Goal: Task Accomplishment & Management: Manage account settings

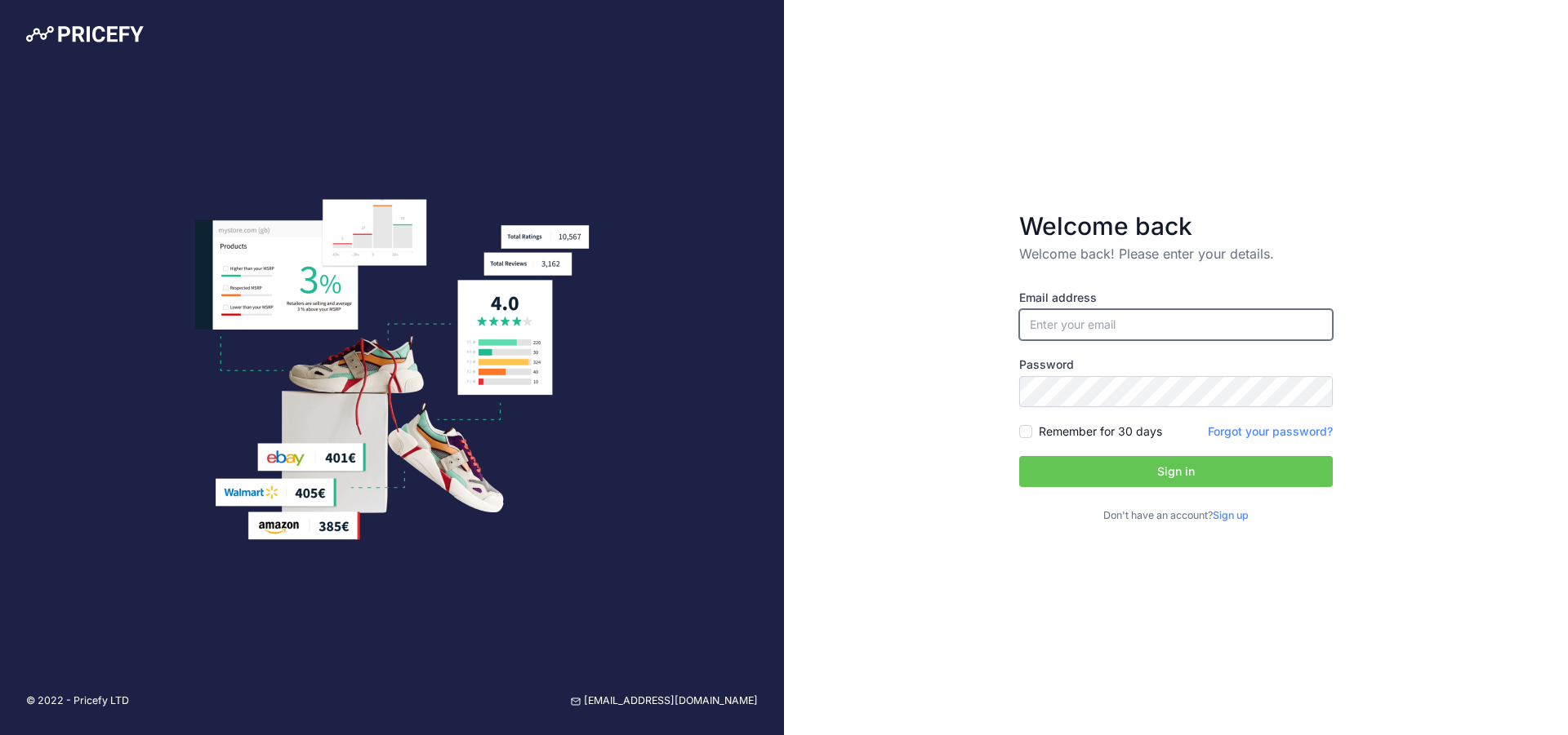
click at [1154, 326] on input "email" at bounding box center [1175, 325] width 314 height 31
click at [1154, 325] on input "email" at bounding box center [1175, 325] width 314 height 31
click at [1156, 331] on input "support" at bounding box center [1175, 325] width 314 height 31
type input "[EMAIL_ADDRESS][DOMAIN_NAME]"
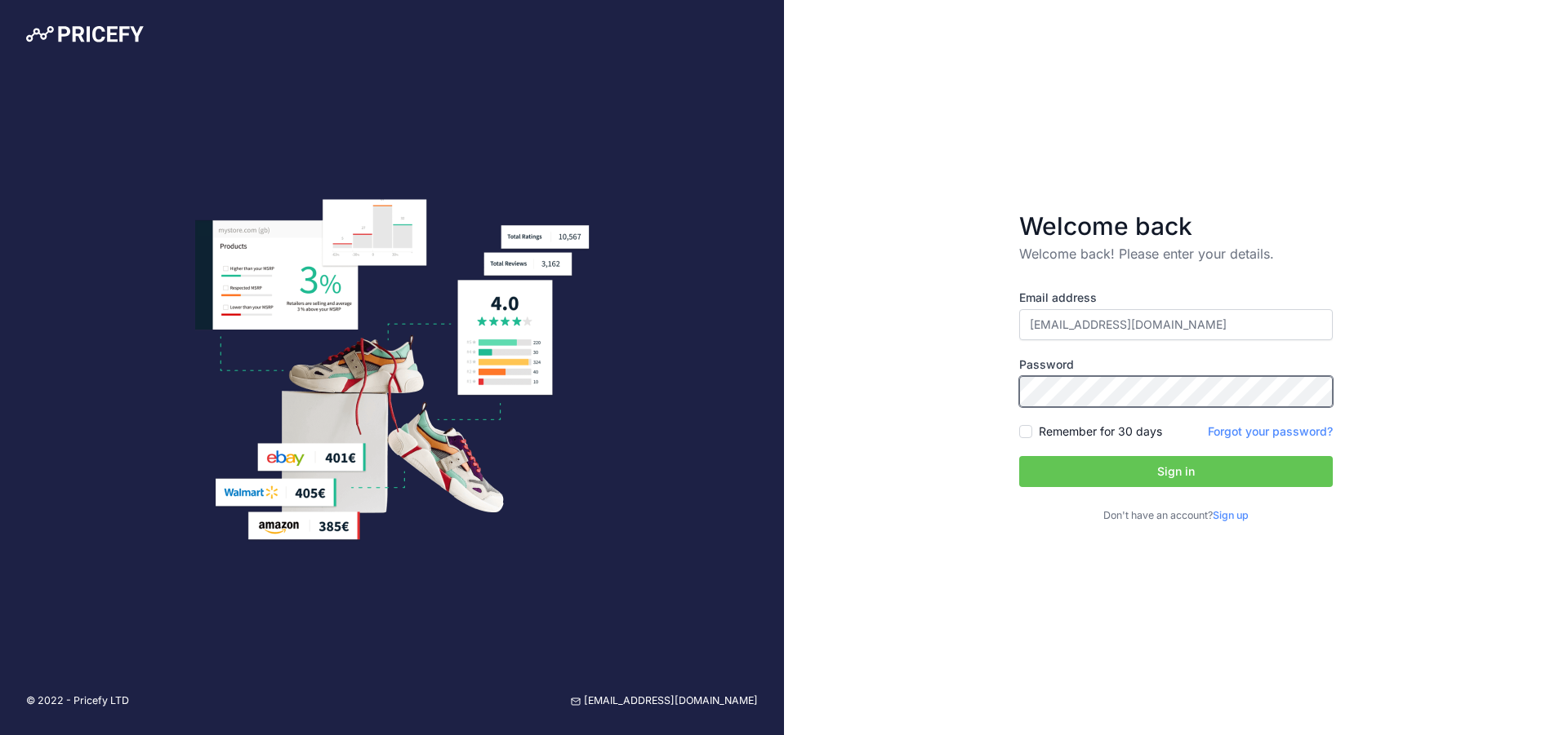
click at [1019, 456] on button "Sign in" at bounding box center [1175, 472] width 314 height 31
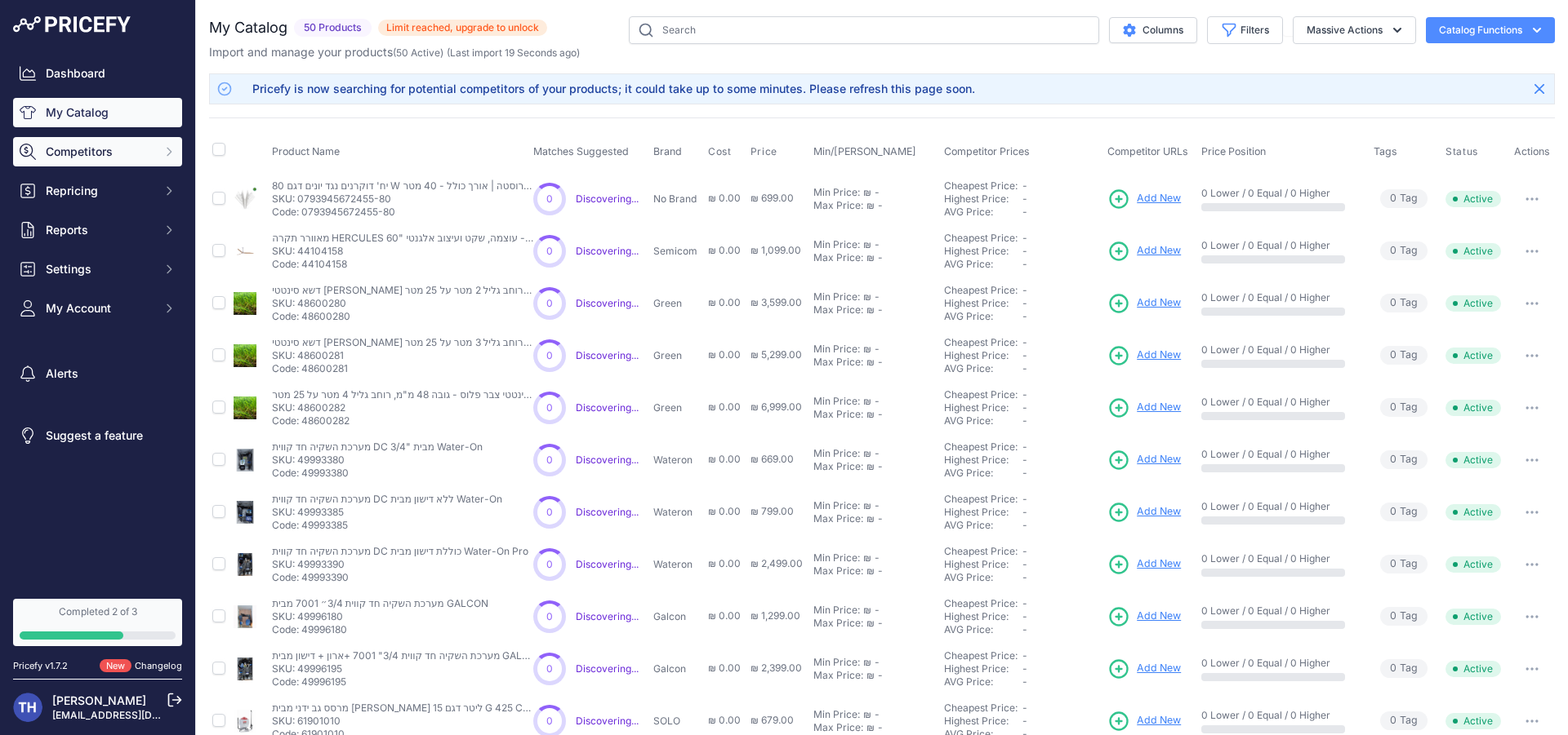
click at [142, 157] on span "Competitors" at bounding box center [99, 151] width 107 height 17
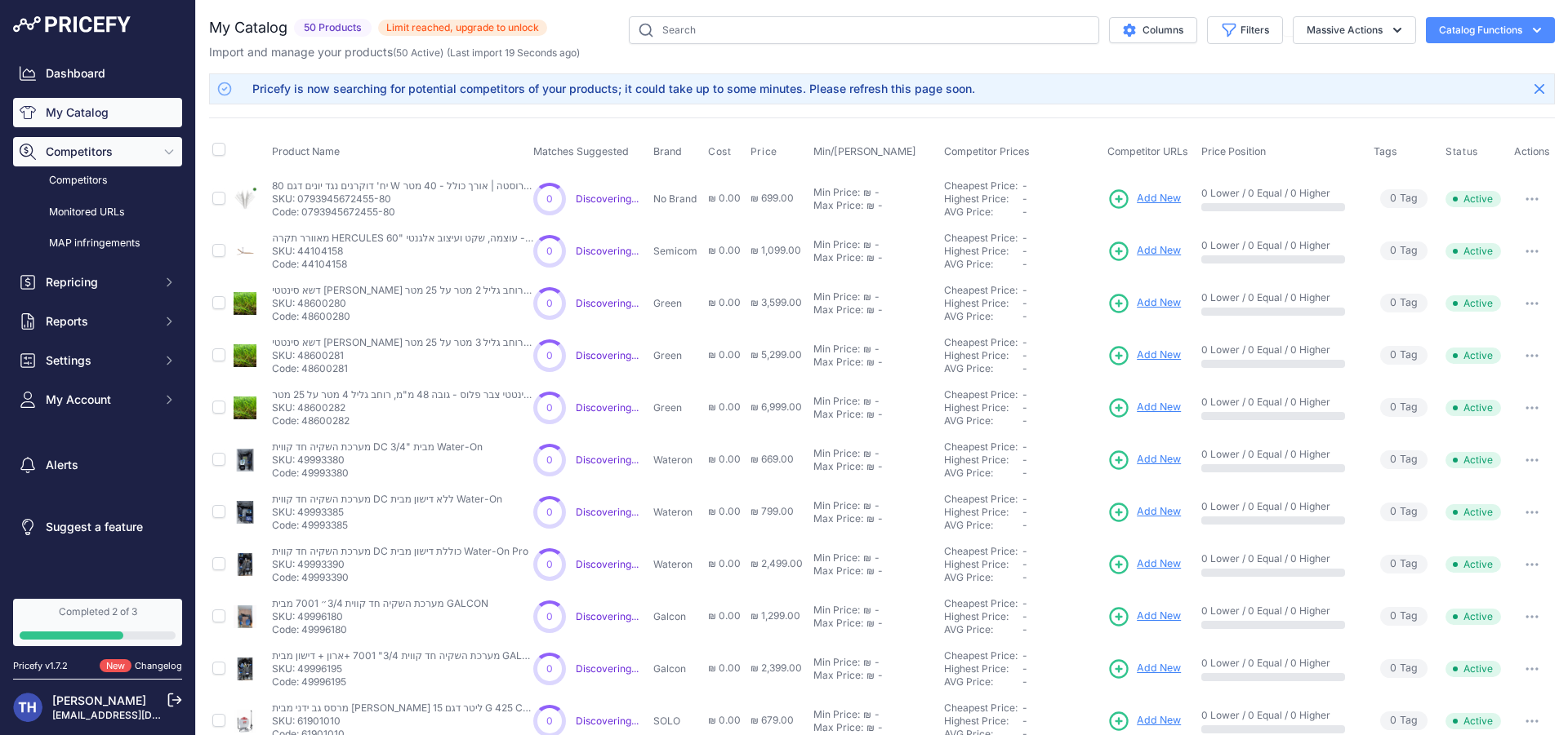
click at [144, 155] on span "Competitors" at bounding box center [99, 151] width 107 height 17
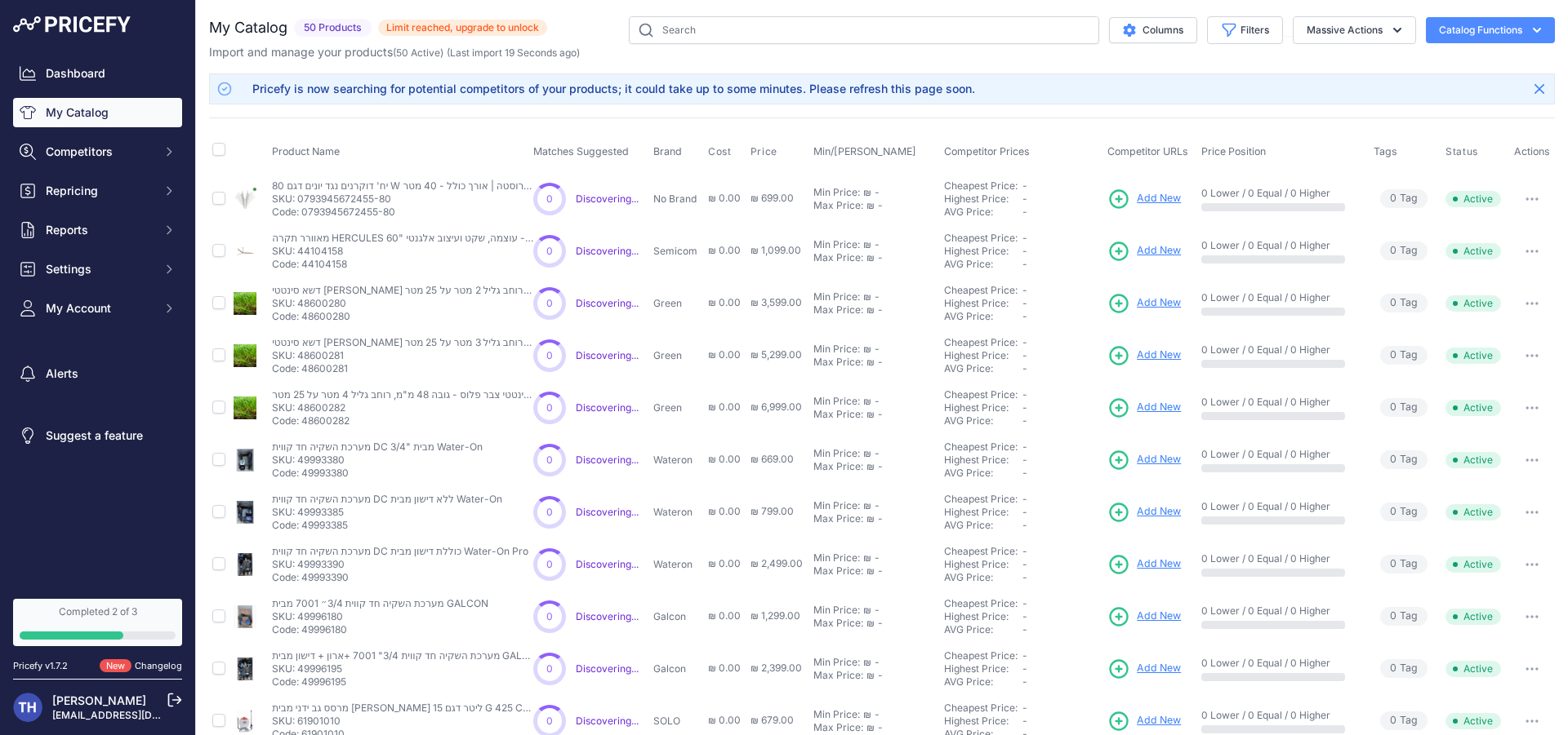
click at [549, 209] on div at bounding box center [548, 198] width 32 height 32
click at [154, 223] on button "Reports" at bounding box center [97, 230] width 169 height 29
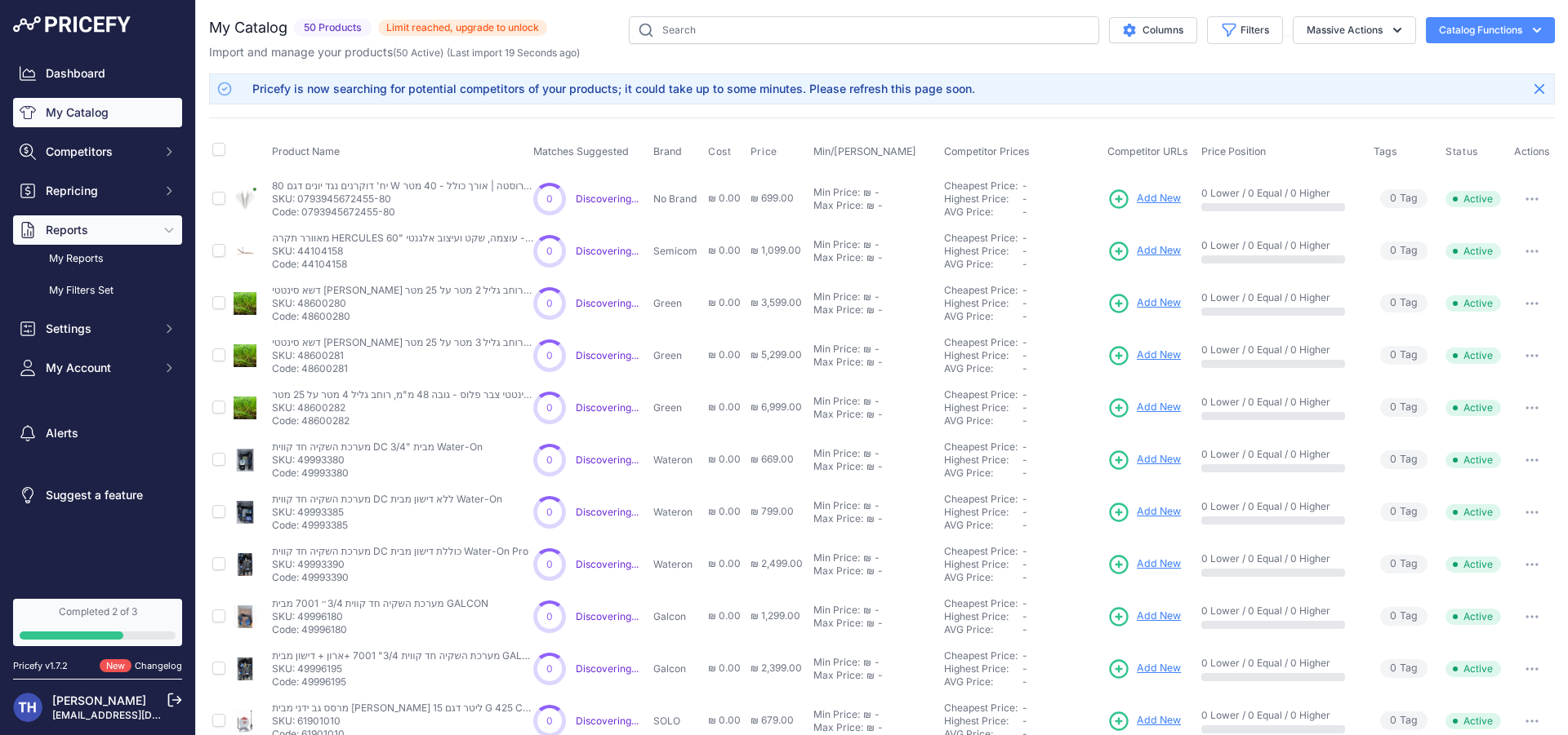
click at [154, 223] on button "Reports" at bounding box center [97, 230] width 169 height 29
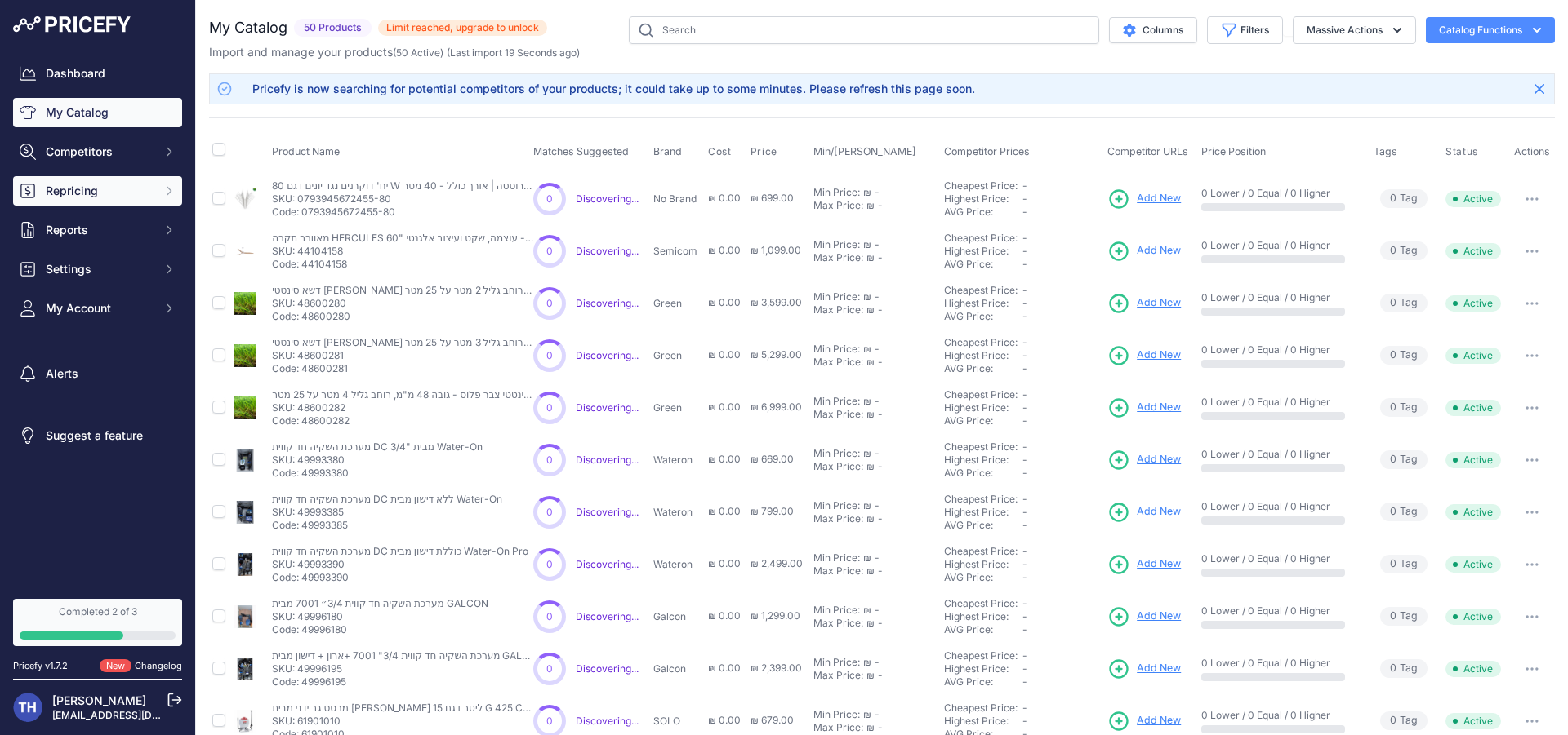
click at [144, 191] on span "Repricing" at bounding box center [99, 191] width 107 height 17
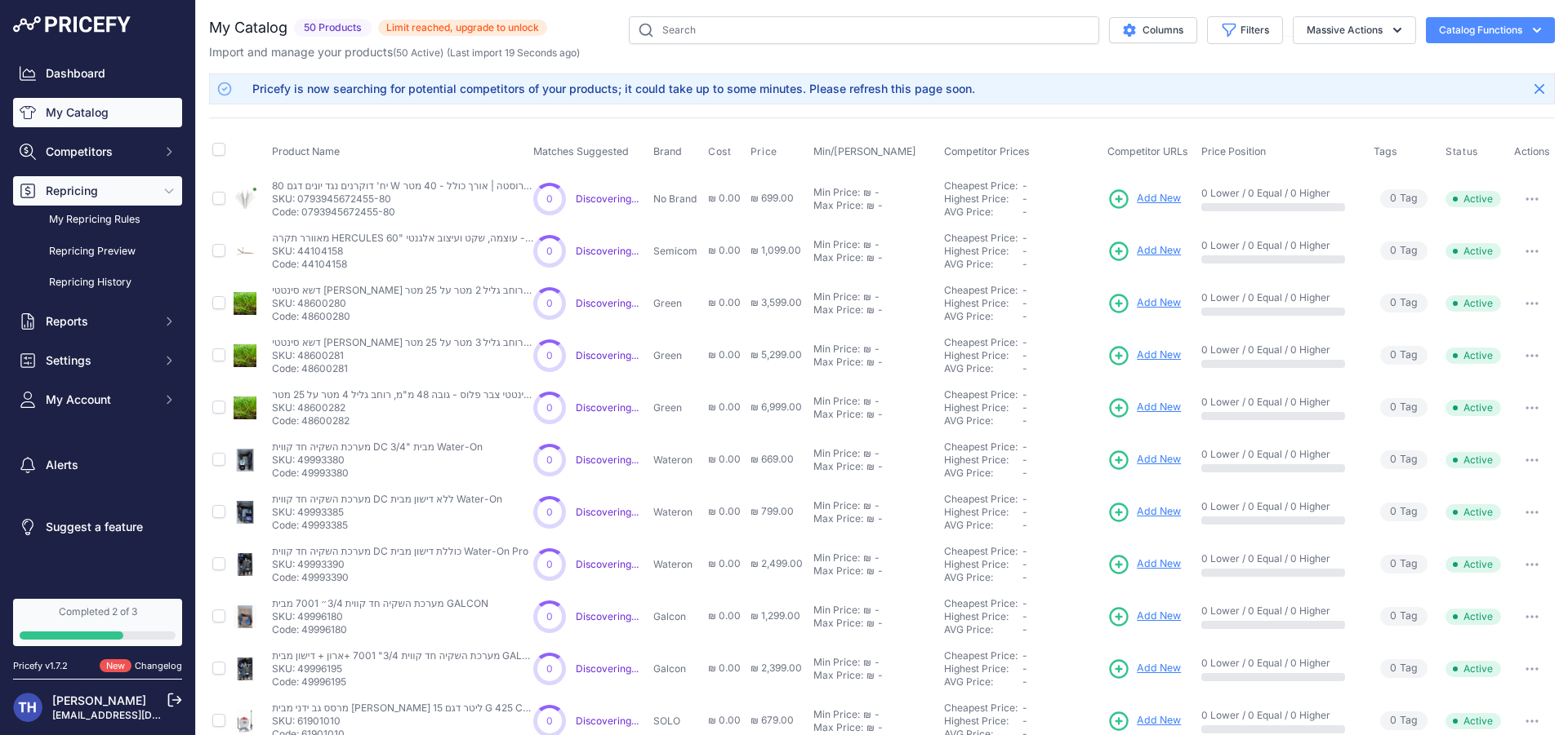
click at [146, 189] on span "Repricing" at bounding box center [99, 191] width 107 height 17
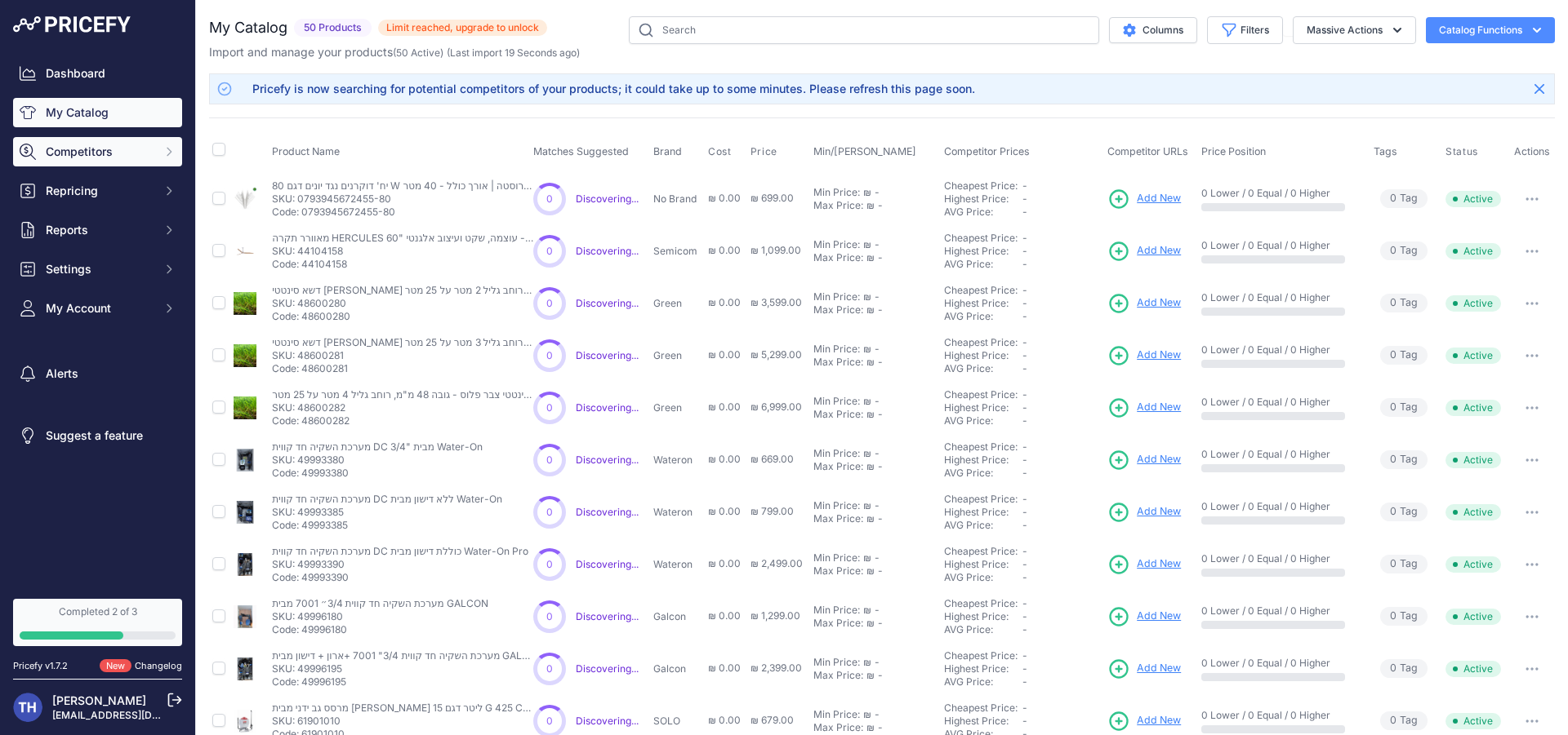
click at [149, 157] on span "Competitors" at bounding box center [99, 151] width 107 height 17
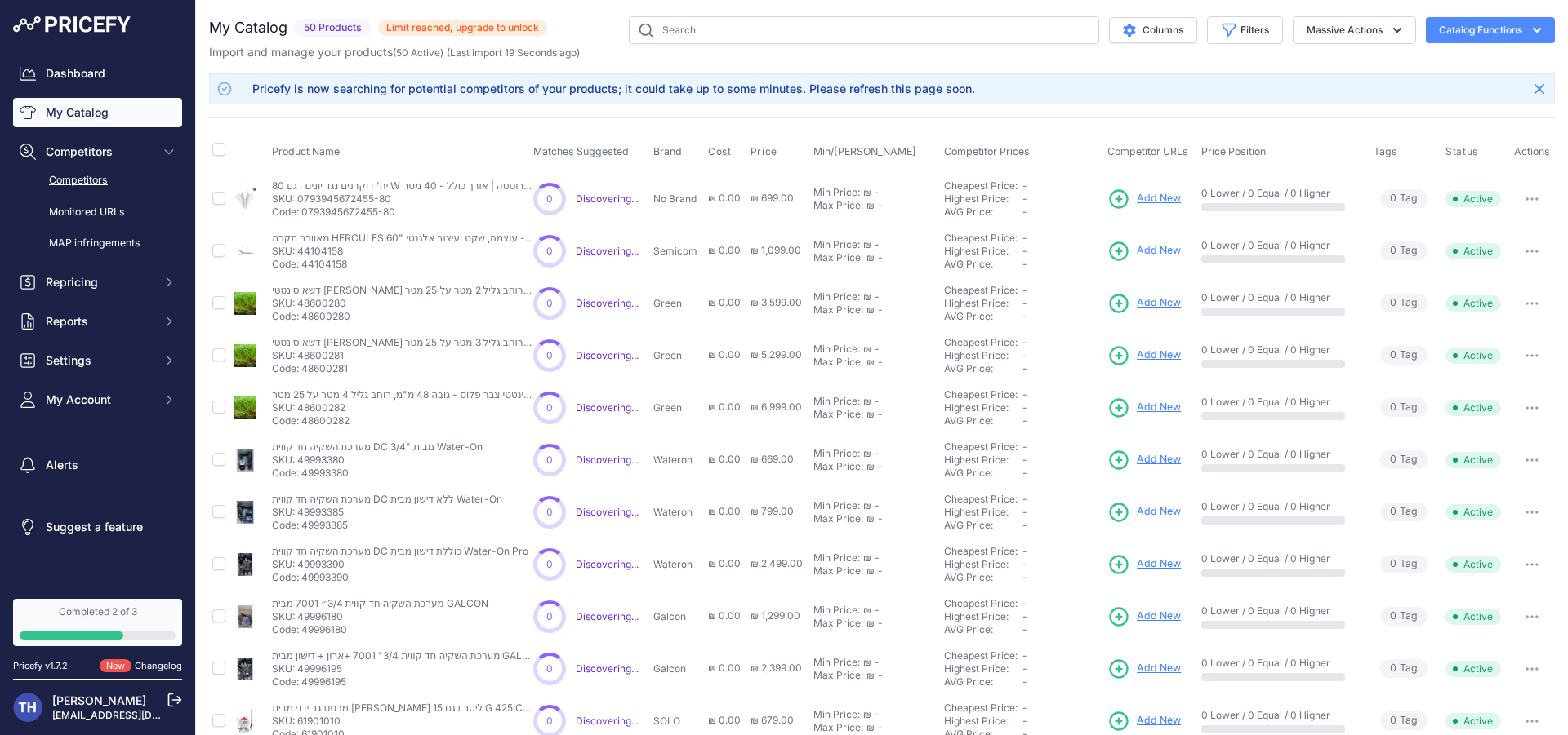
click at [111, 181] on link "Competitors" at bounding box center [97, 180] width 169 height 28
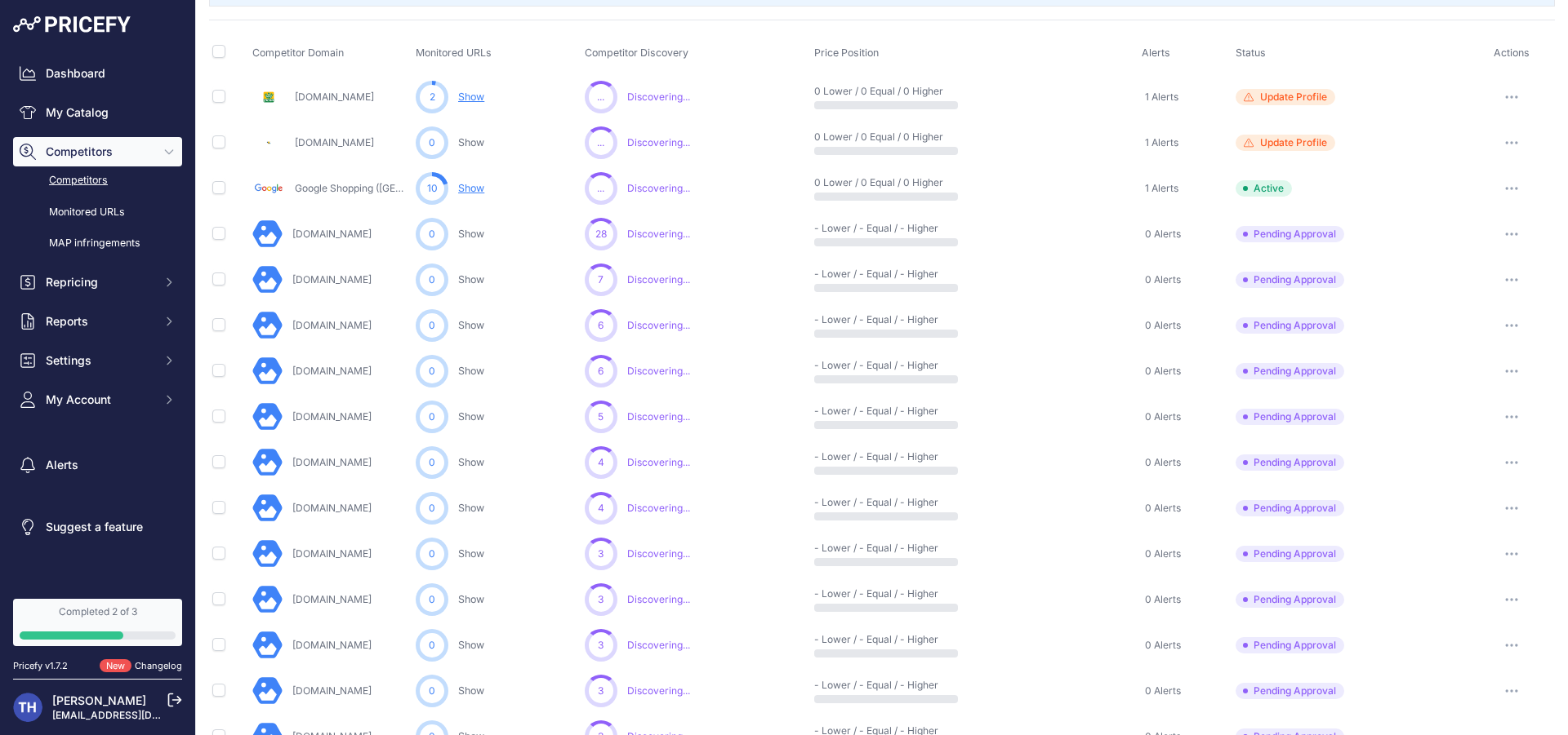
scroll to position [405, 0]
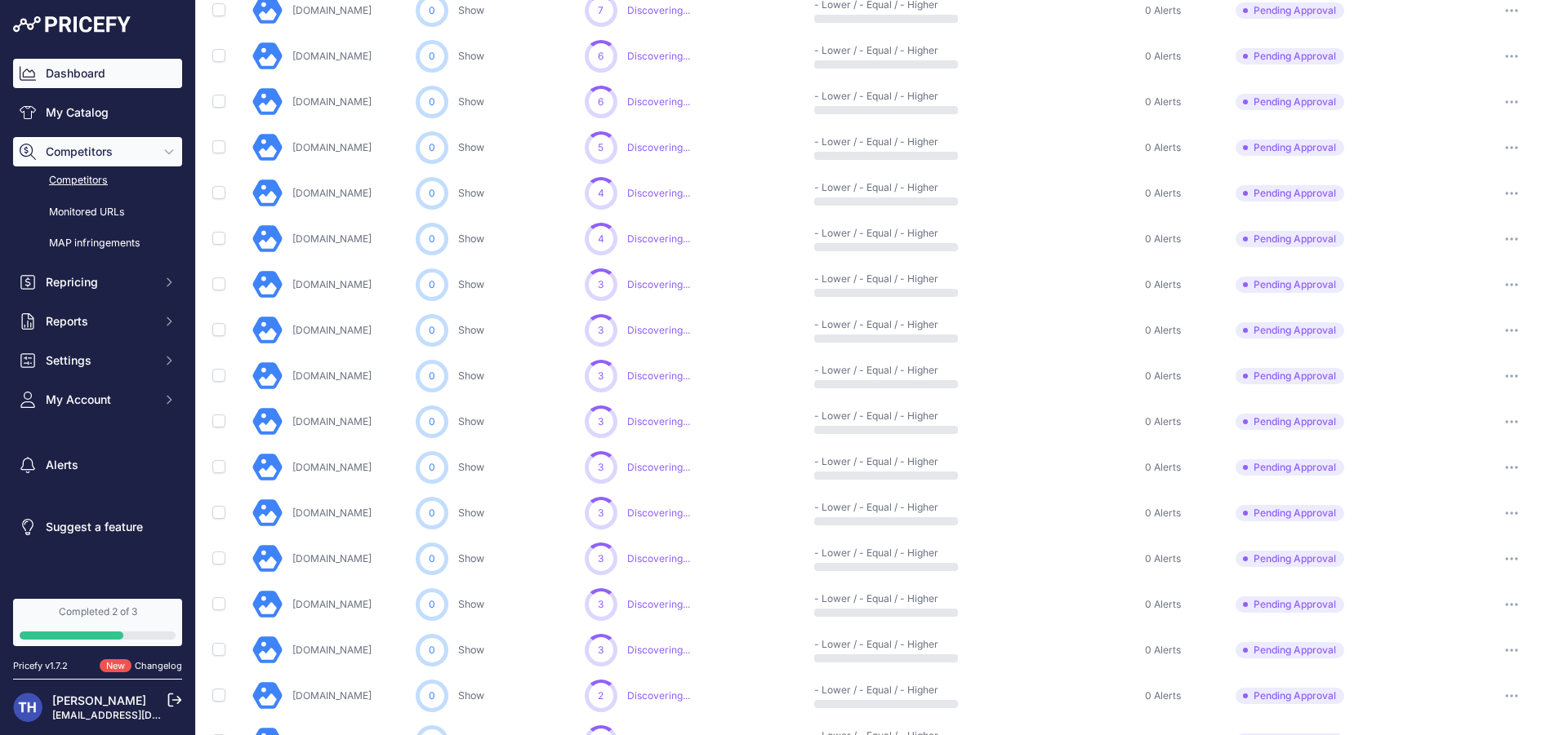
click at [88, 80] on link "Dashboard" at bounding box center [97, 73] width 169 height 29
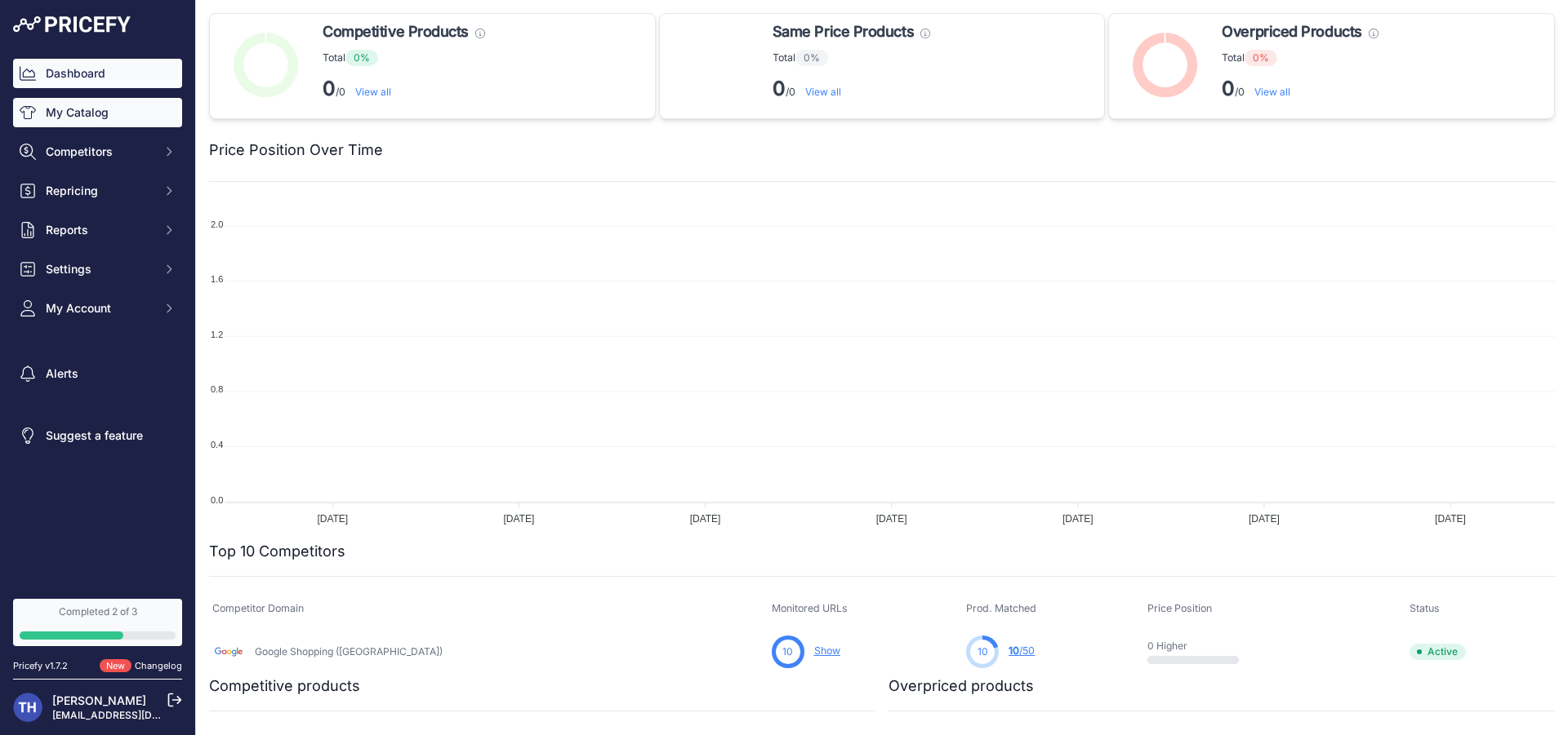
click at [152, 118] on link "My Catalog" at bounding box center [97, 112] width 169 height 29
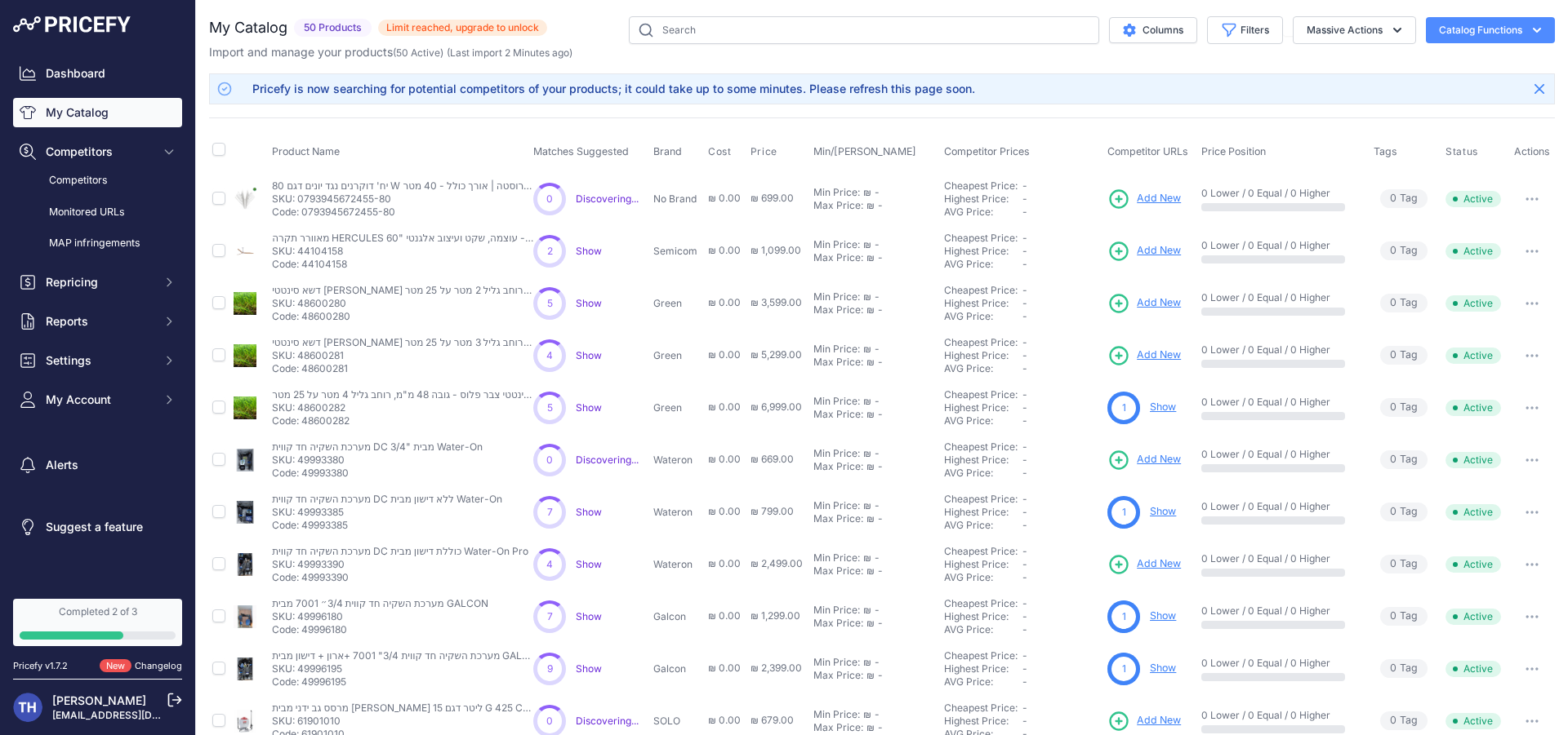
click at [128, 121] on link "My Catalog" at bounding box center [97, 112] width 169 height 29
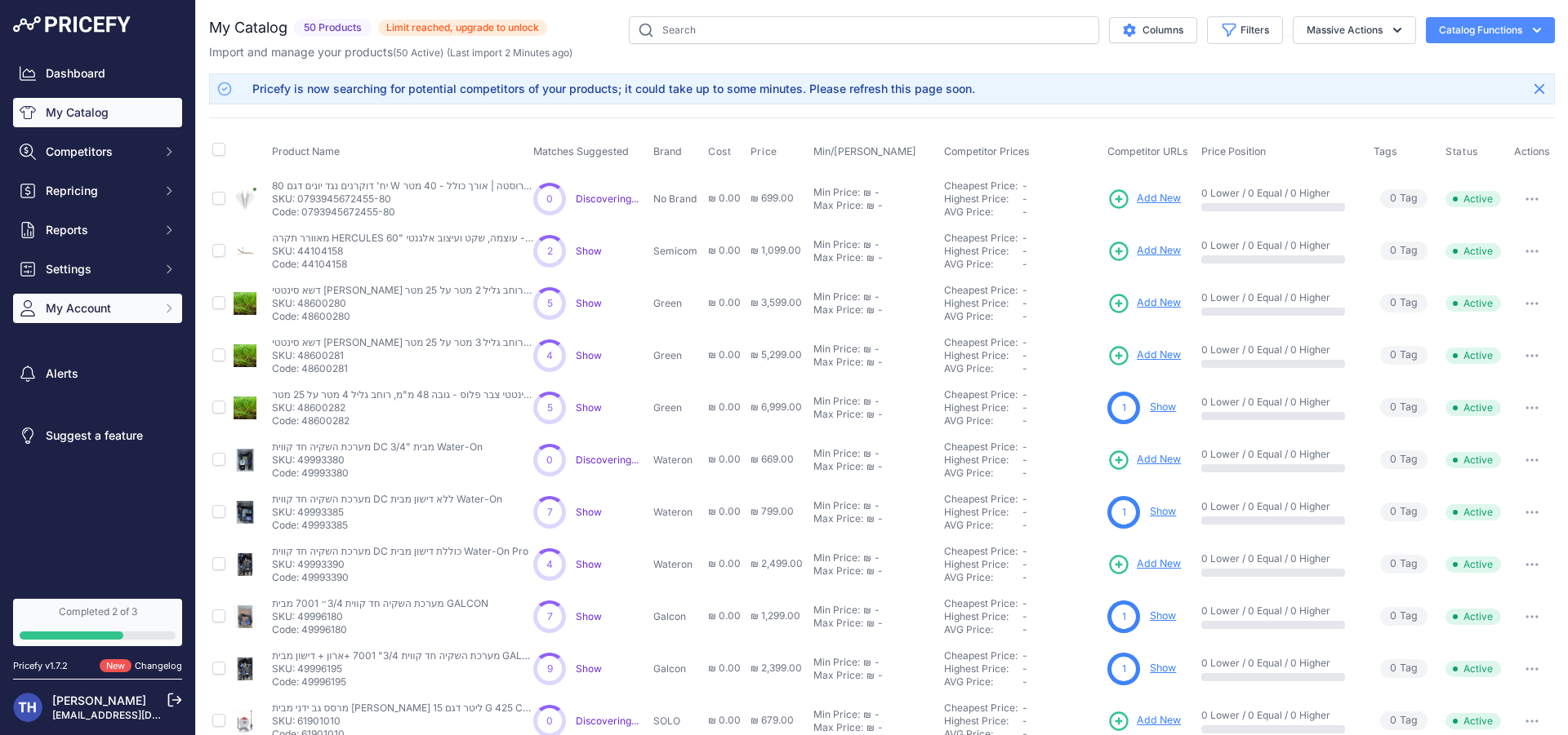
click at [118, 311] on span "My Account" at bounding box center [99, 308] width 107 height 17
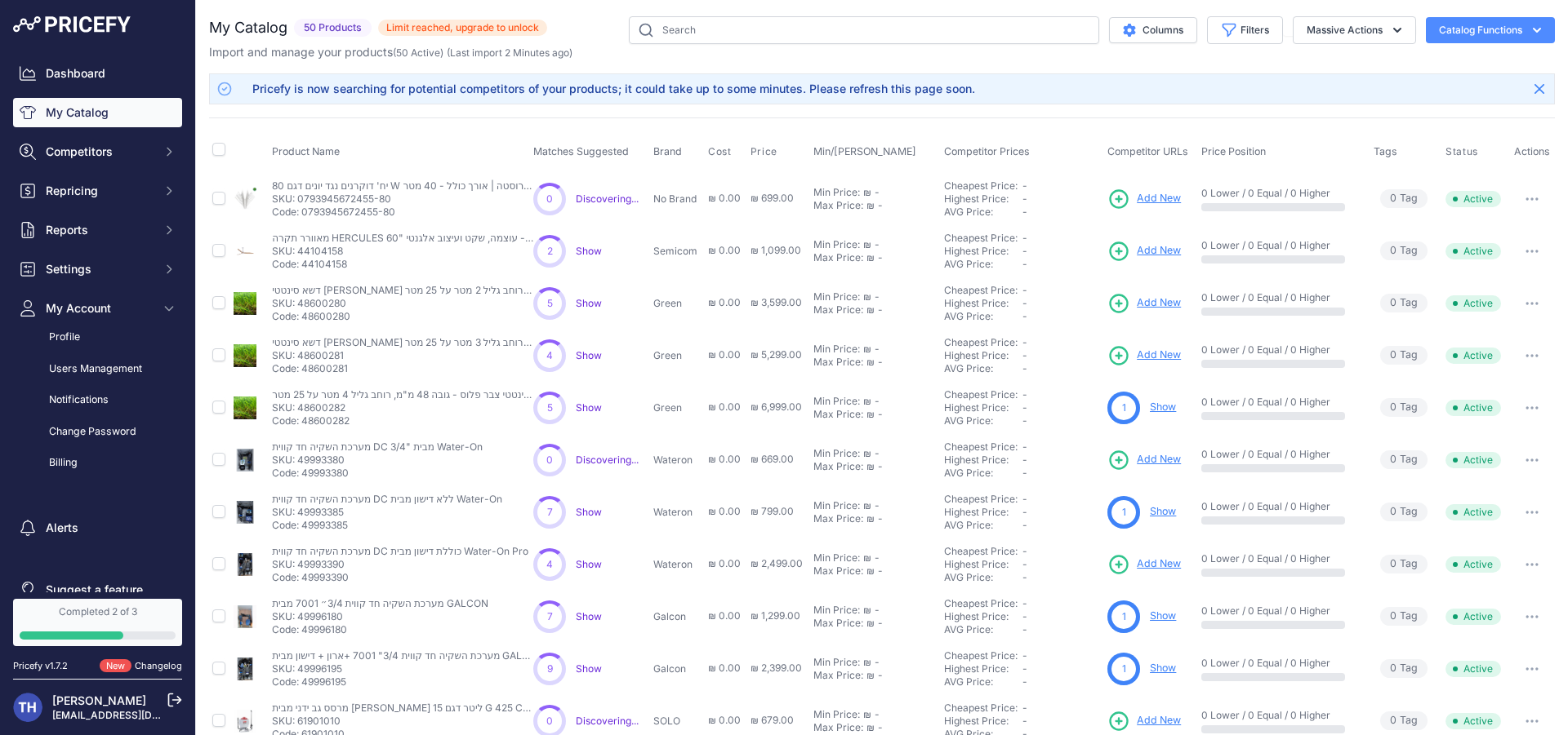
scroll to position [25, 0]
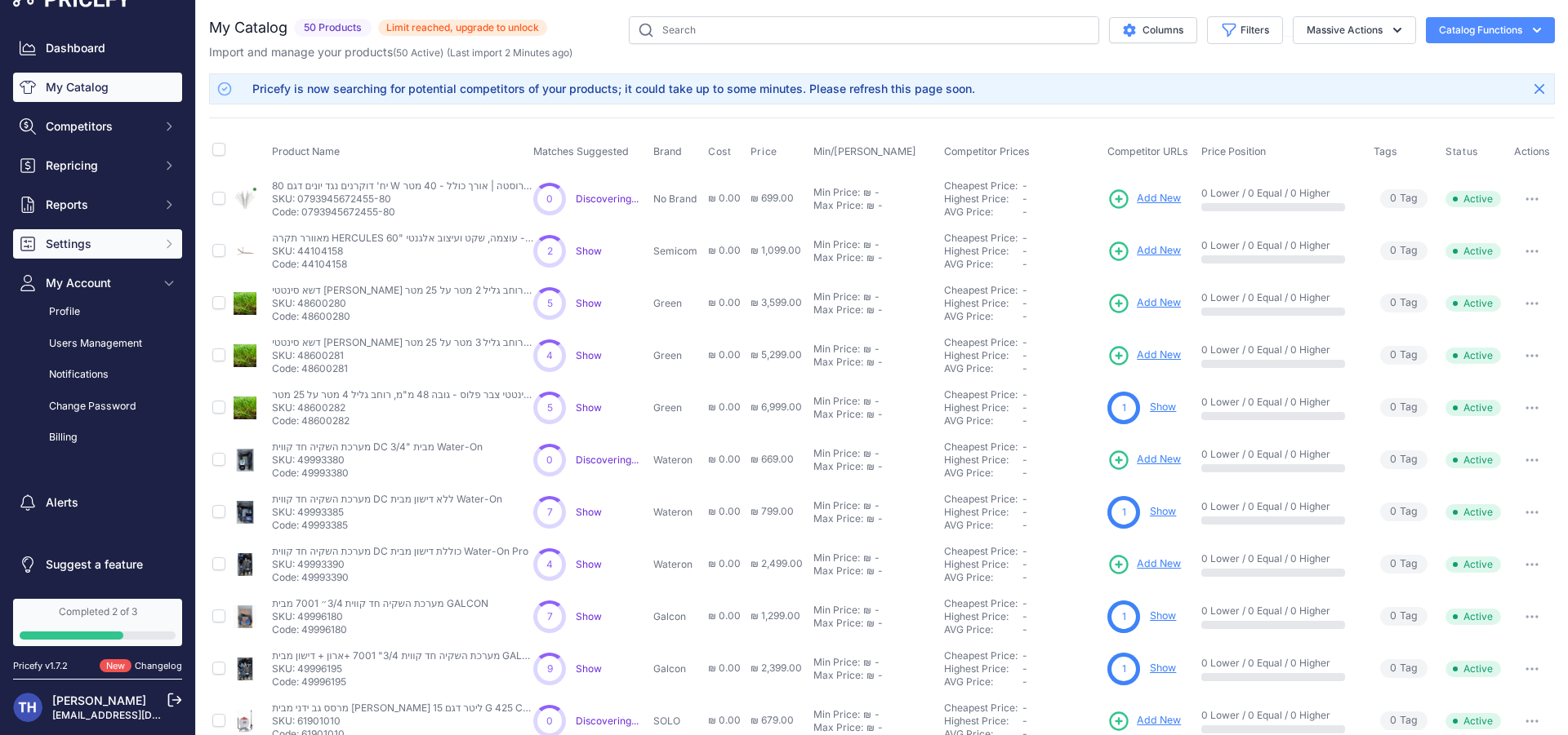
click at [107, 244] on span "Settings" at bounding box center [99, 243] width 107 height 17
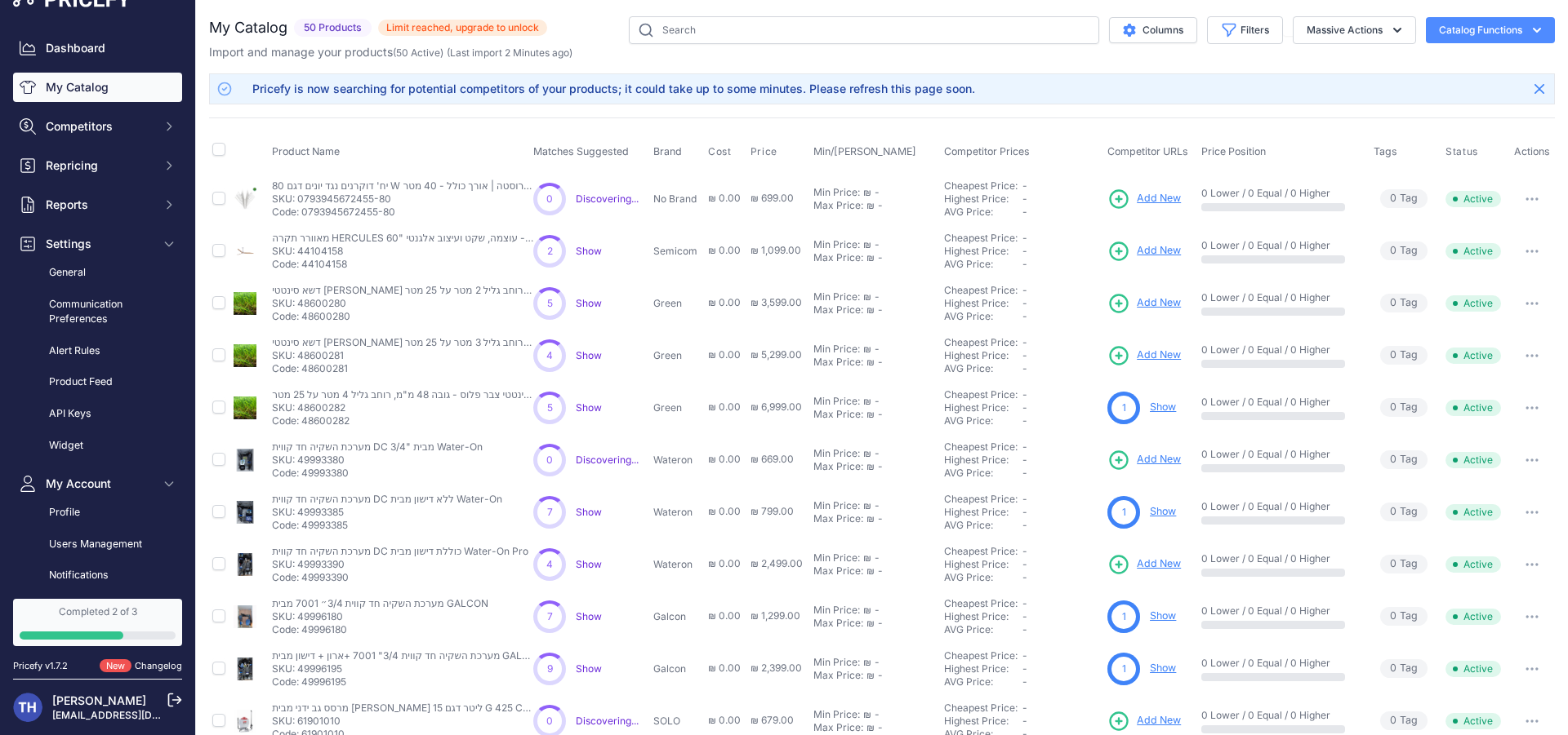
scroll to position [0, 0]
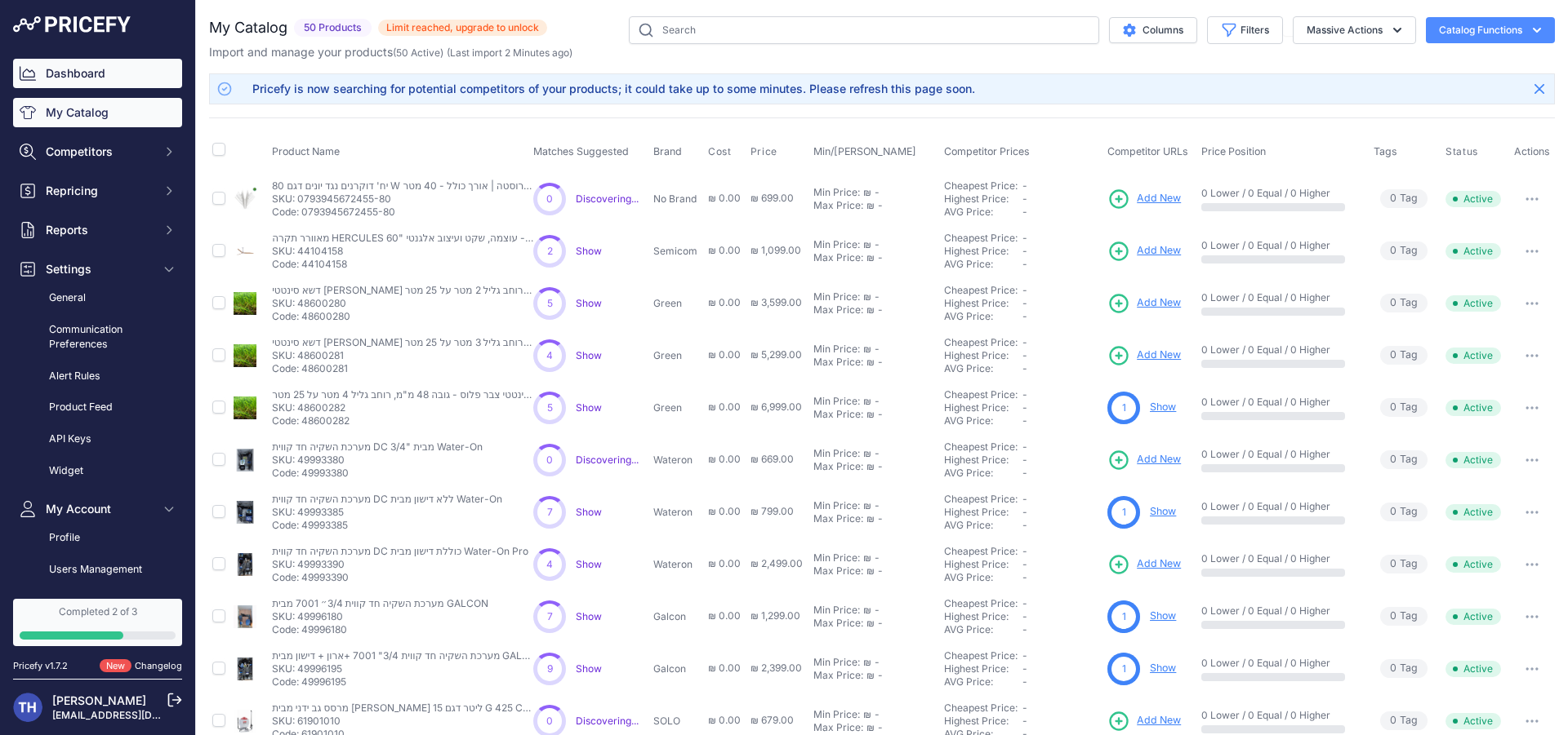
click at [112, 82] on link "Dashboard" at bounding box center [97, 73] width 169 height 29
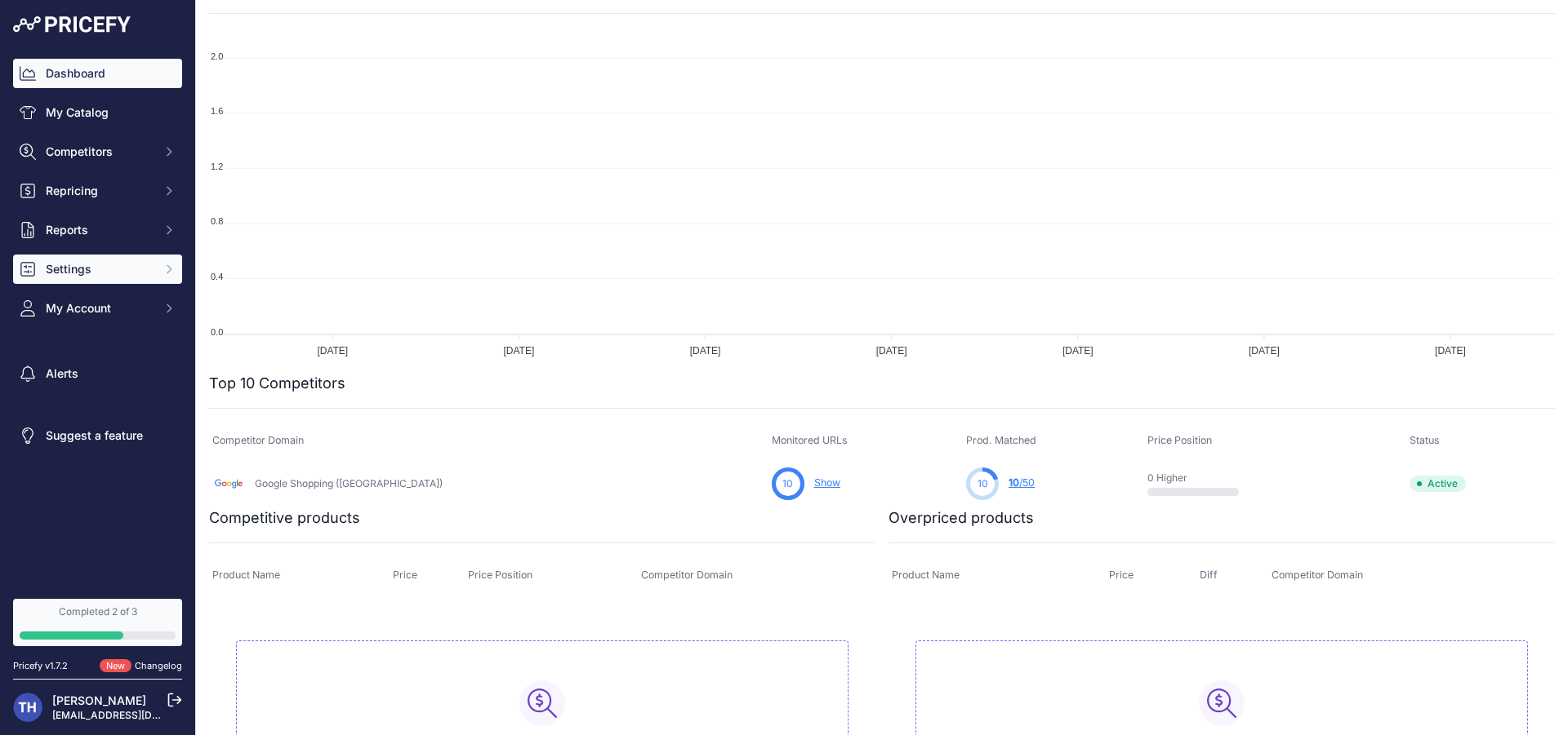
scroll to position [175, 0]
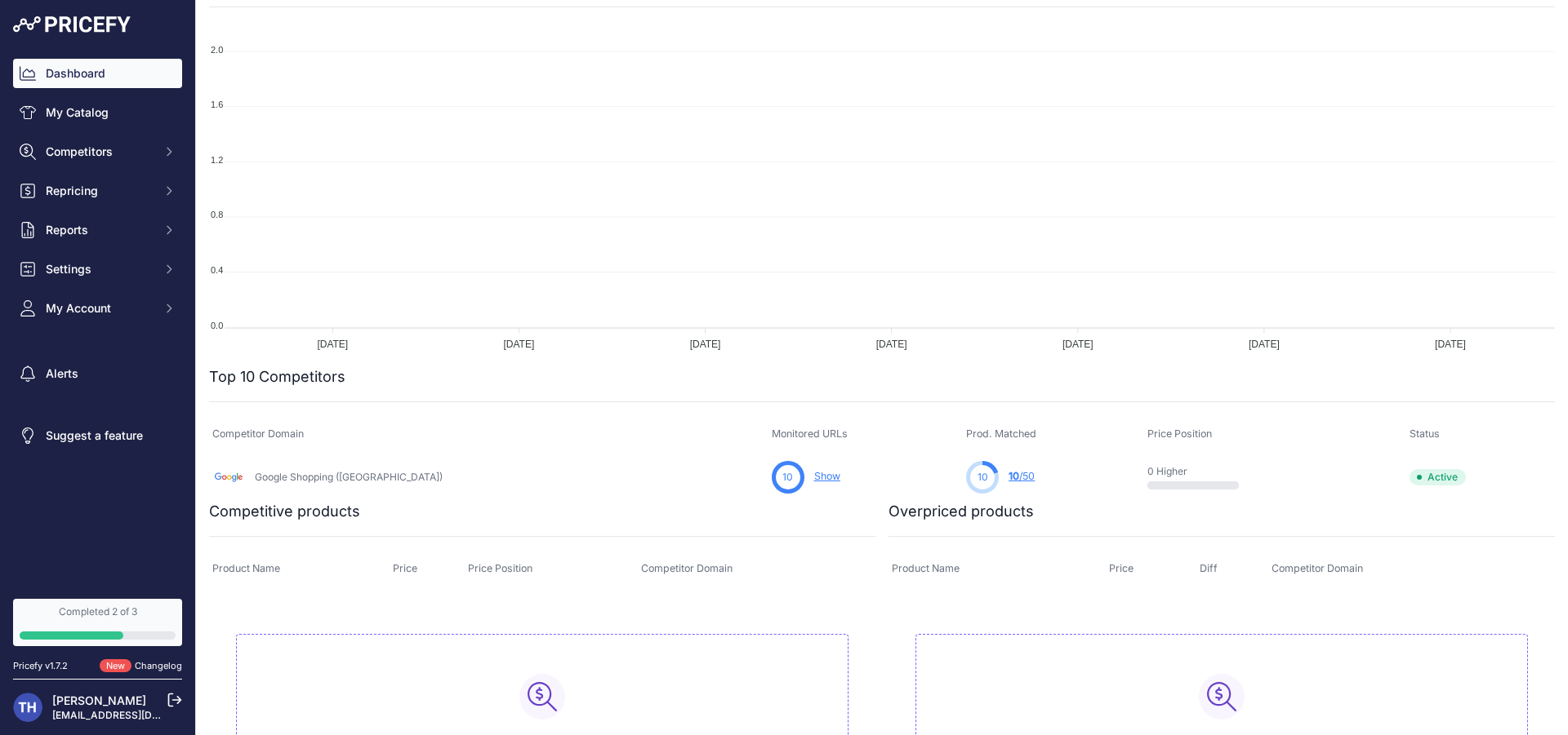
click at [814, 481] on link "Show" at bounding box center [827, 476] width 26 height 13
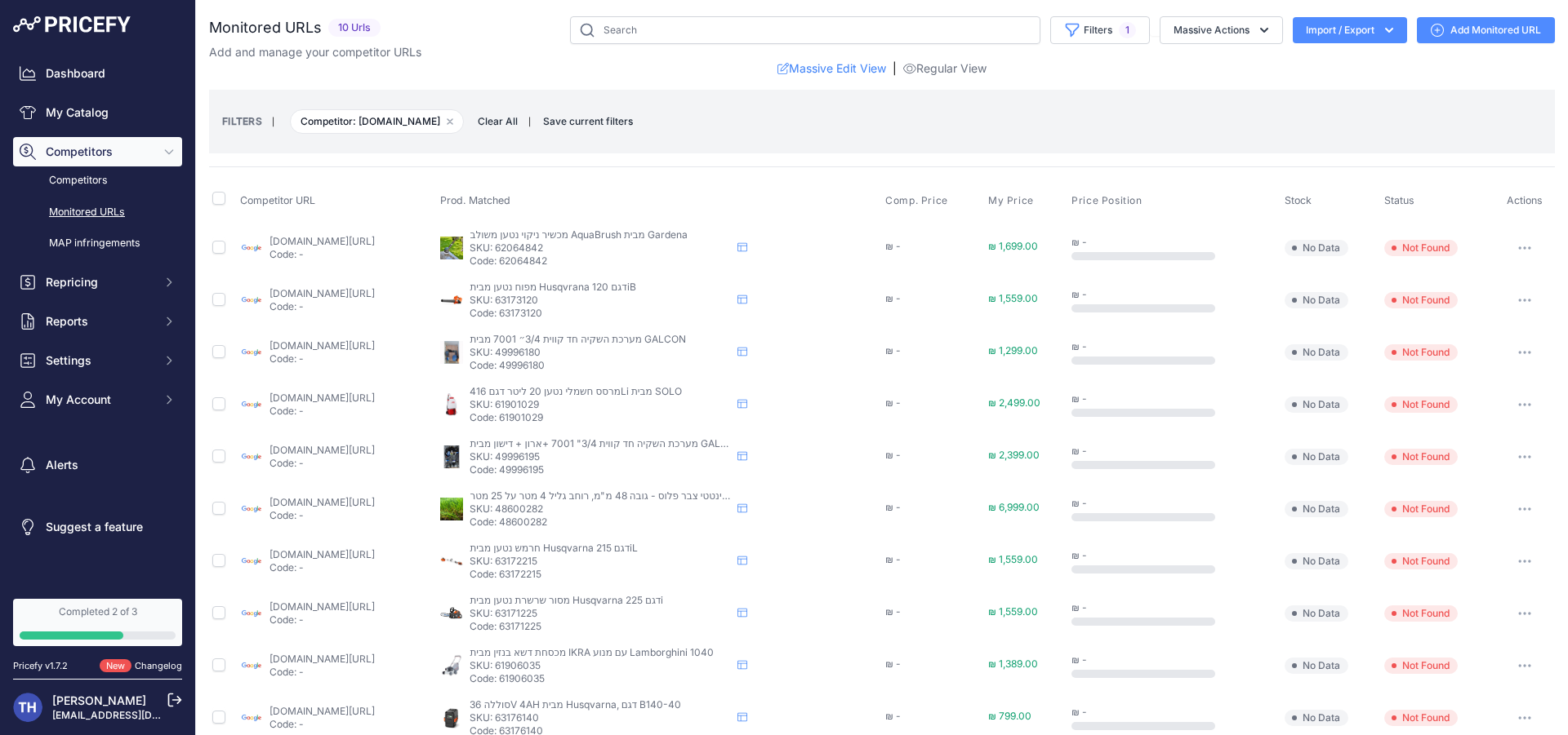
click at [374, 242] on link "google.co.il/shopping/product/12261843151994448536?gl=il&prds=scoring%3ap&priru…" at bounding box center [323, 241] width 106 height 13
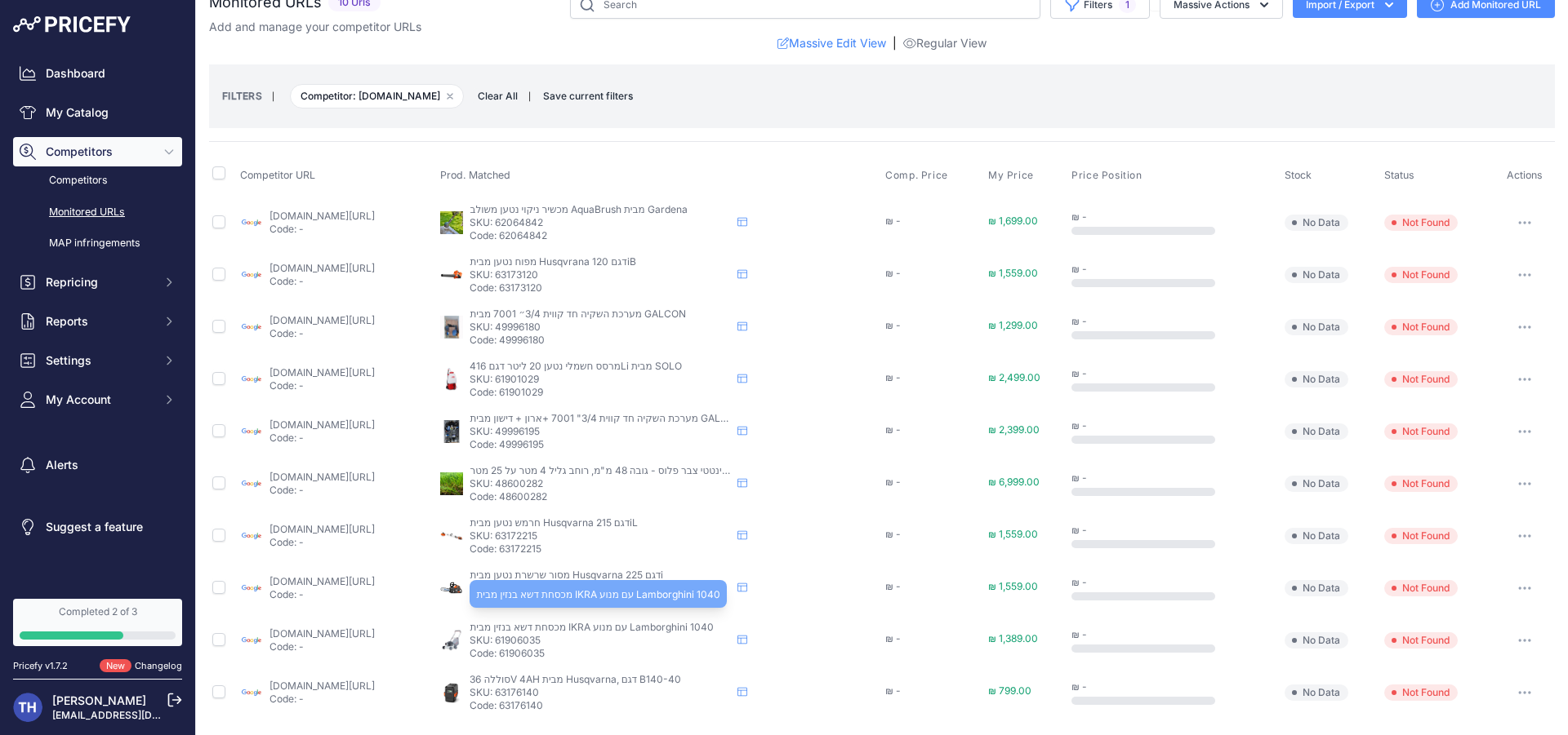
click at [714, 629] on span "מכסחת דשא בנזין מבית IKRA עם מנוע Lamborghini 1040" at bounding box center [591, 627] width 244 height 13
click at [588, 638] on p "SKU: 61906035" at bounding box center [599, 640] width 261 height 13
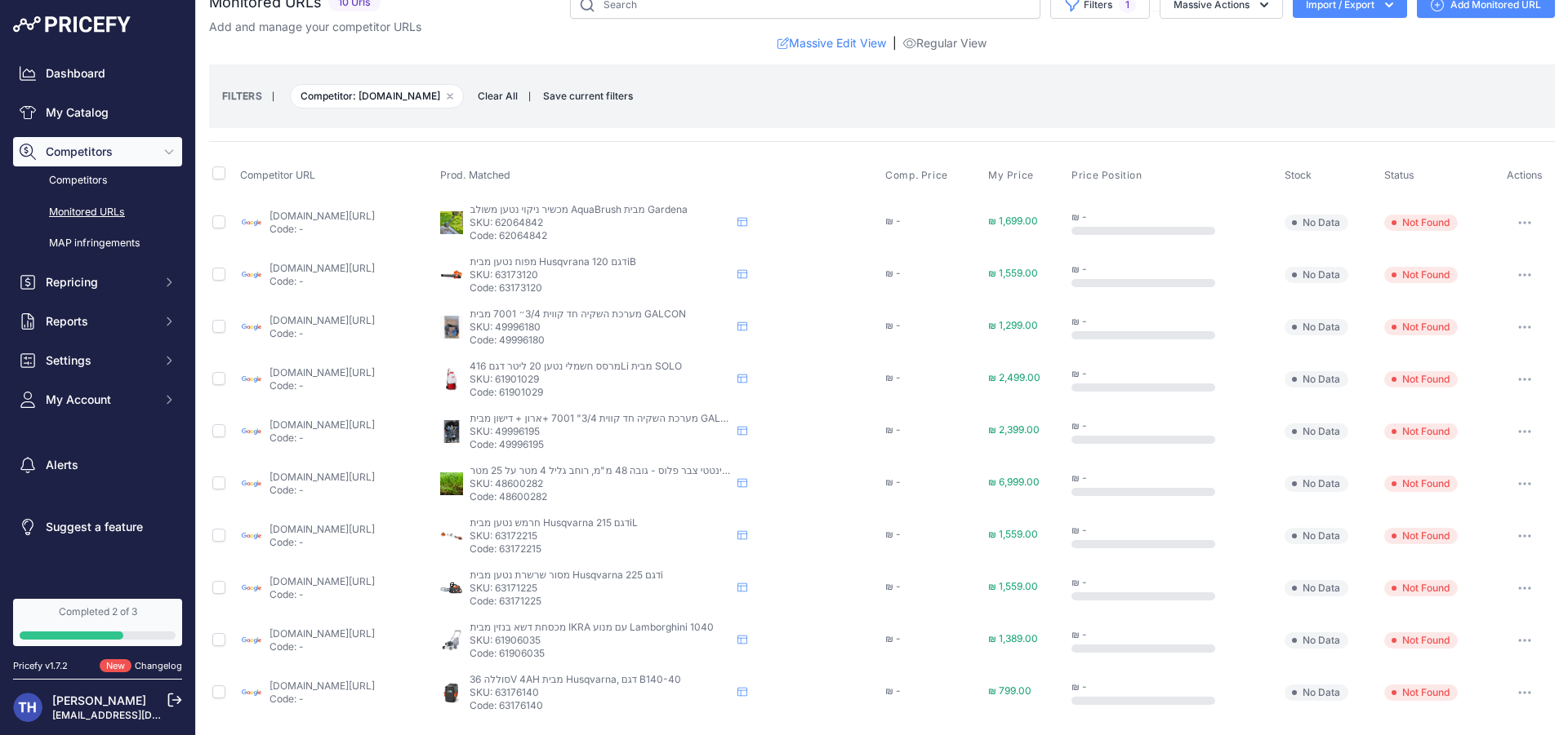
copy p "61906035"
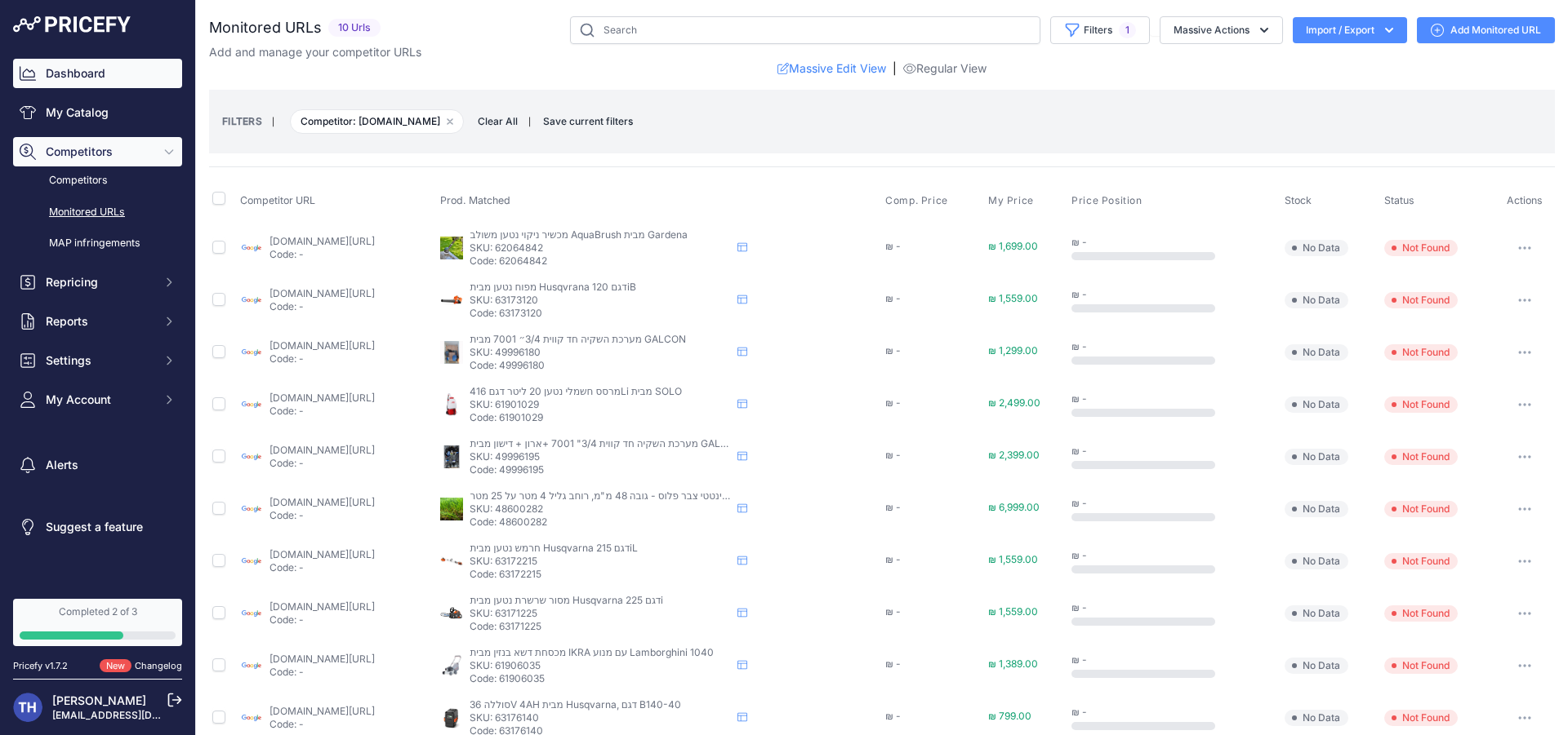
click at [135, 66] on link "Dashboard" at bounding box center [97, 73] width 169 height 29
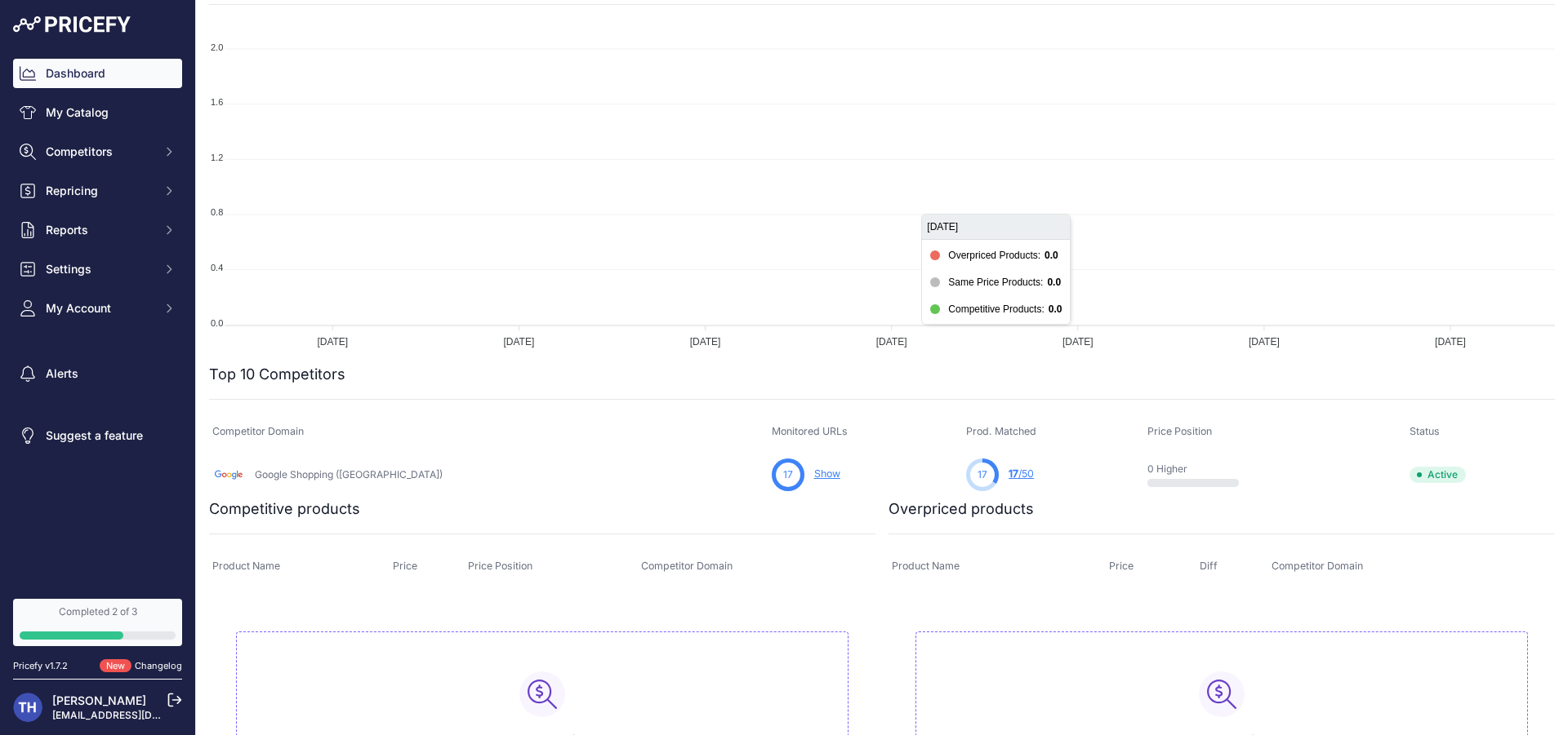
scroll to position [303, 0]
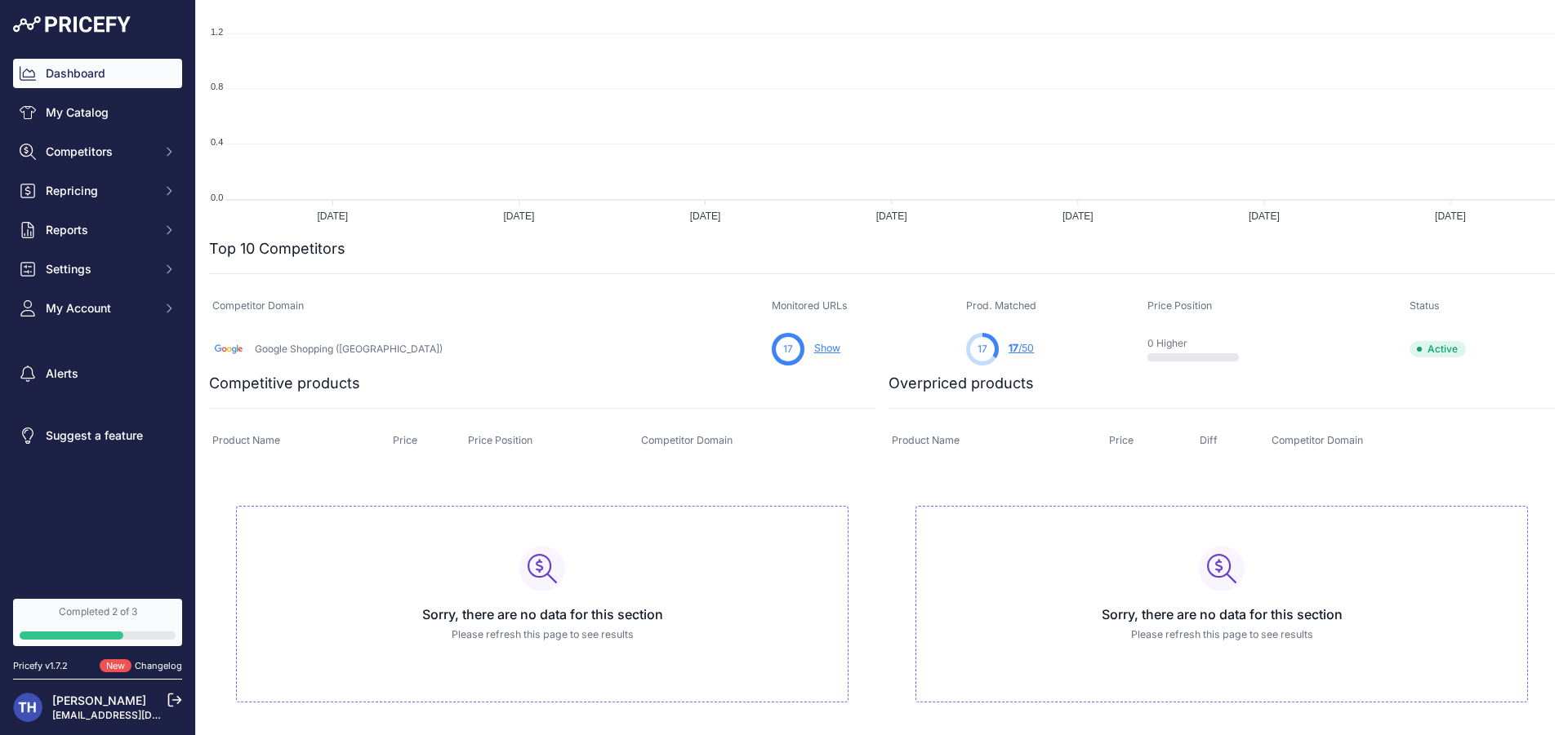
click at [1008, 352] on link "17 /50" at bounding box center [1021, 348] width 25 height 13
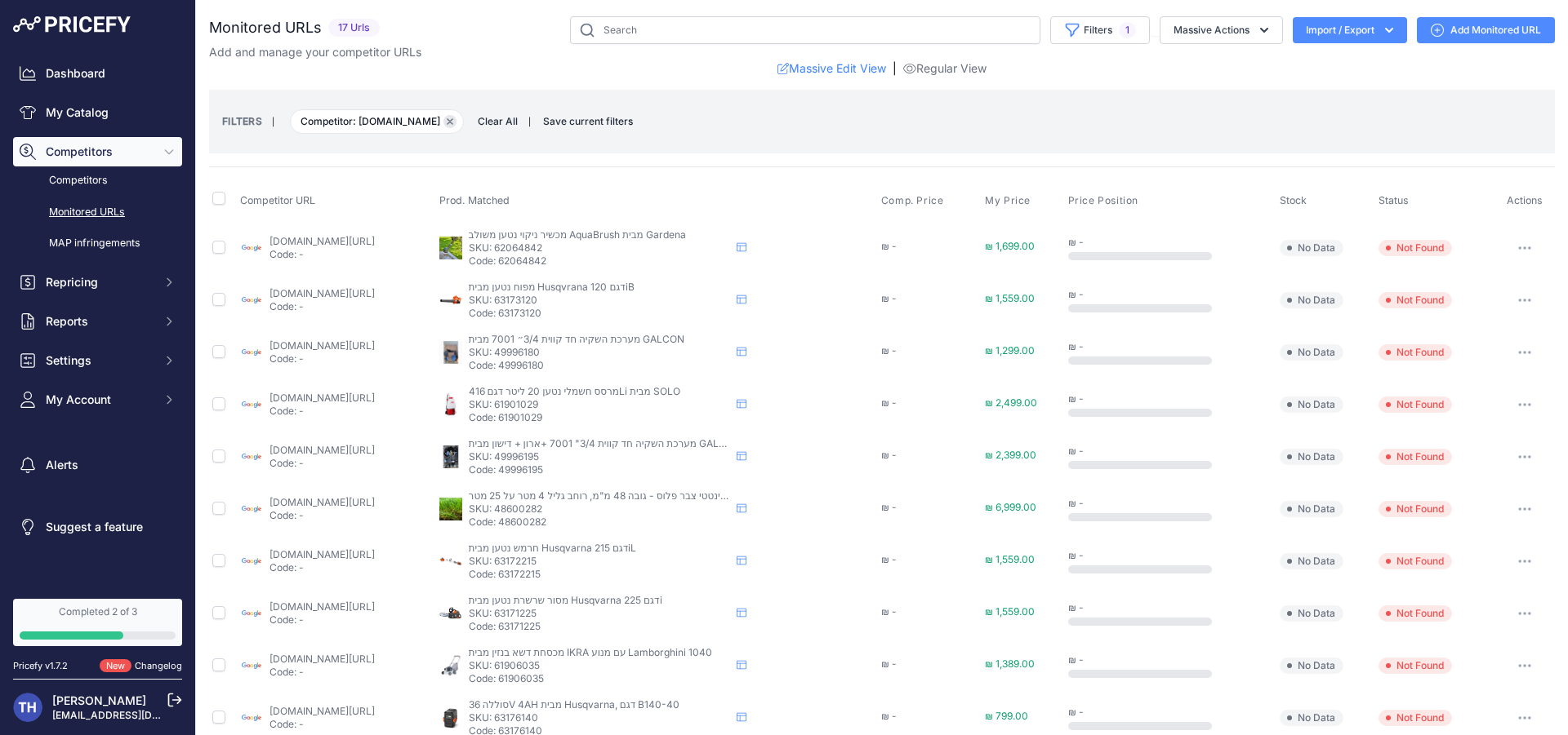
click at [444, 121] on button "Remove filter option" at bounding box center [450, 121] width 13 height 13
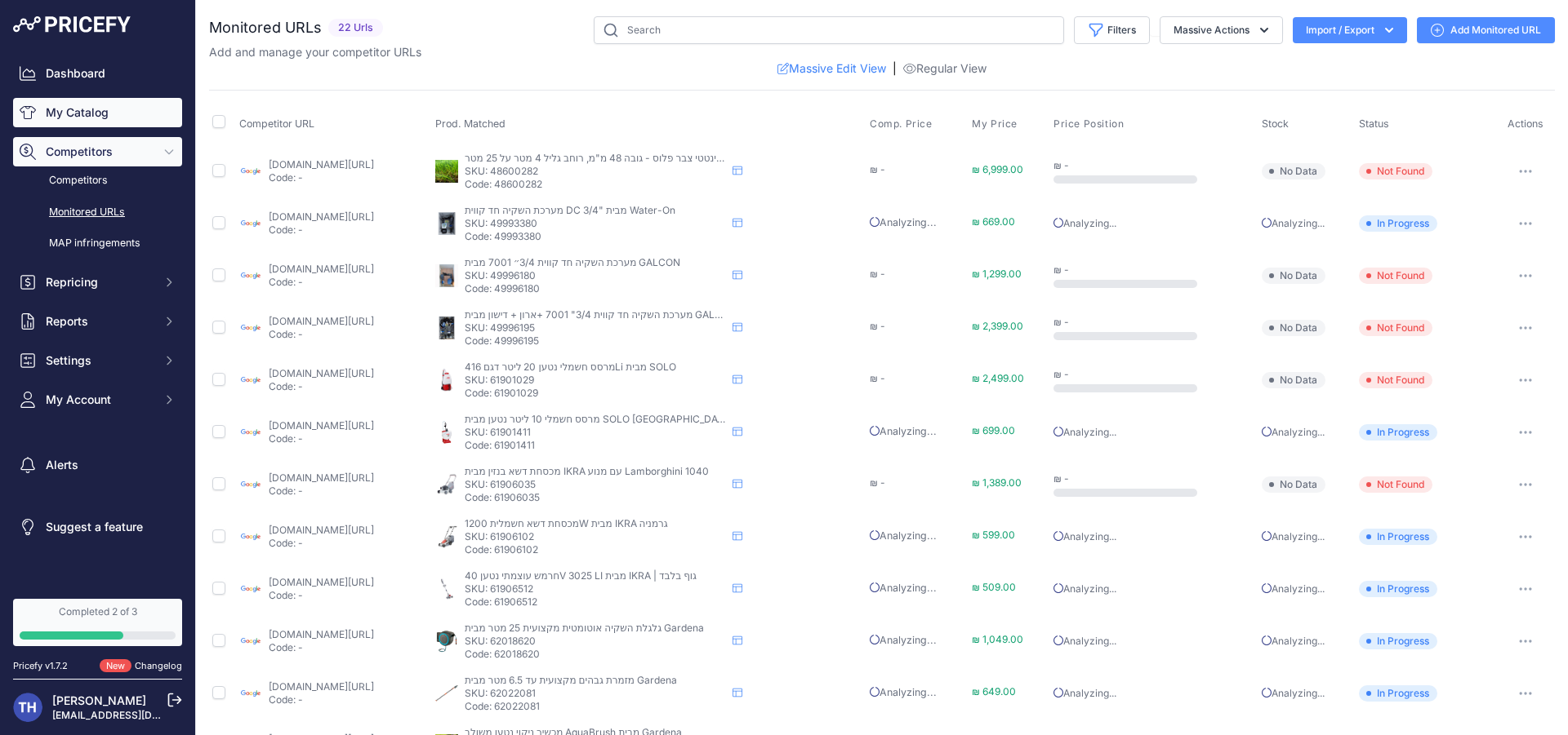
click at [120, 108] on link "My Catalog" at bounding box center [97, 112] width 169 height 29
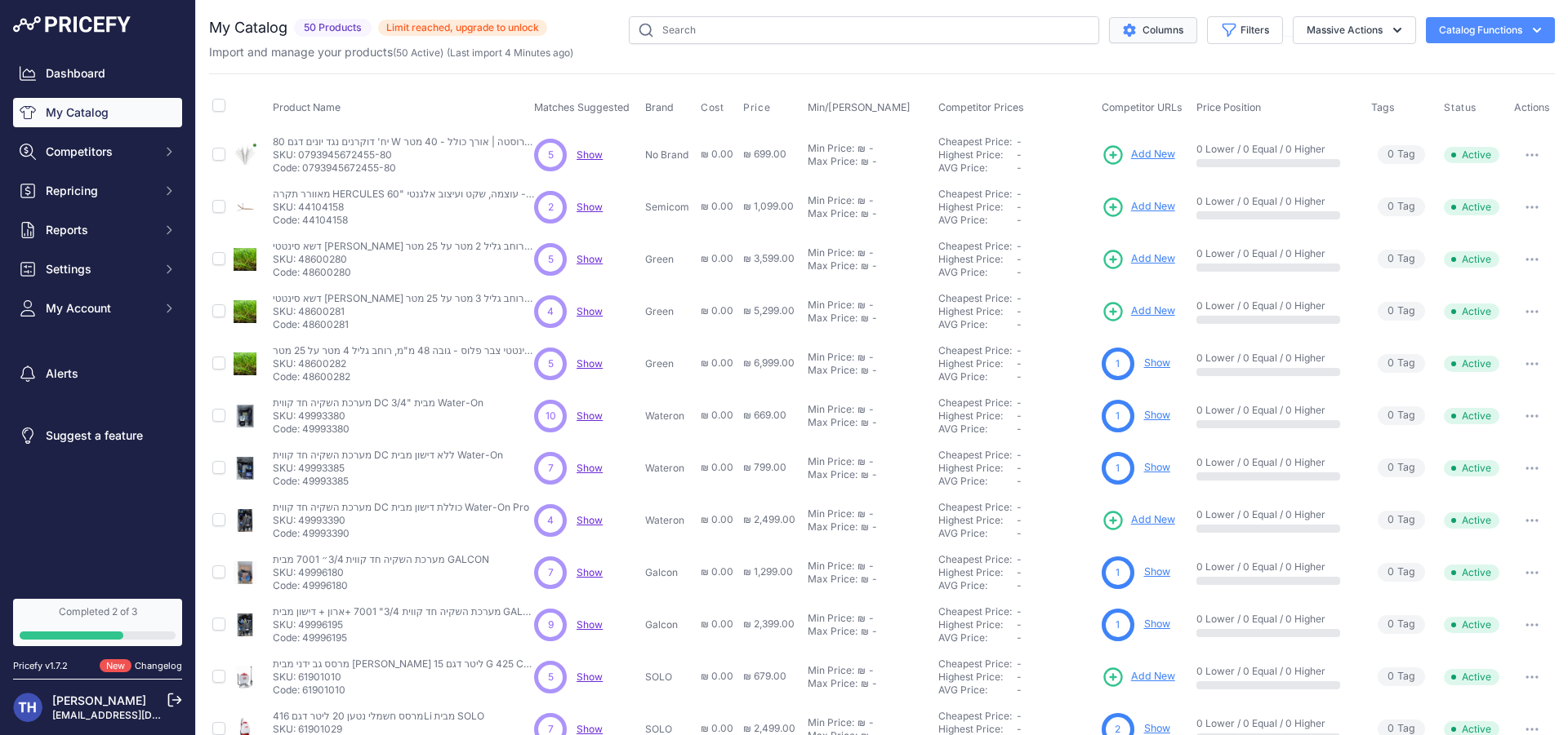
click at [1142, 19] on button "Columns" at bounding box center [1153, 30] width 88 height 26
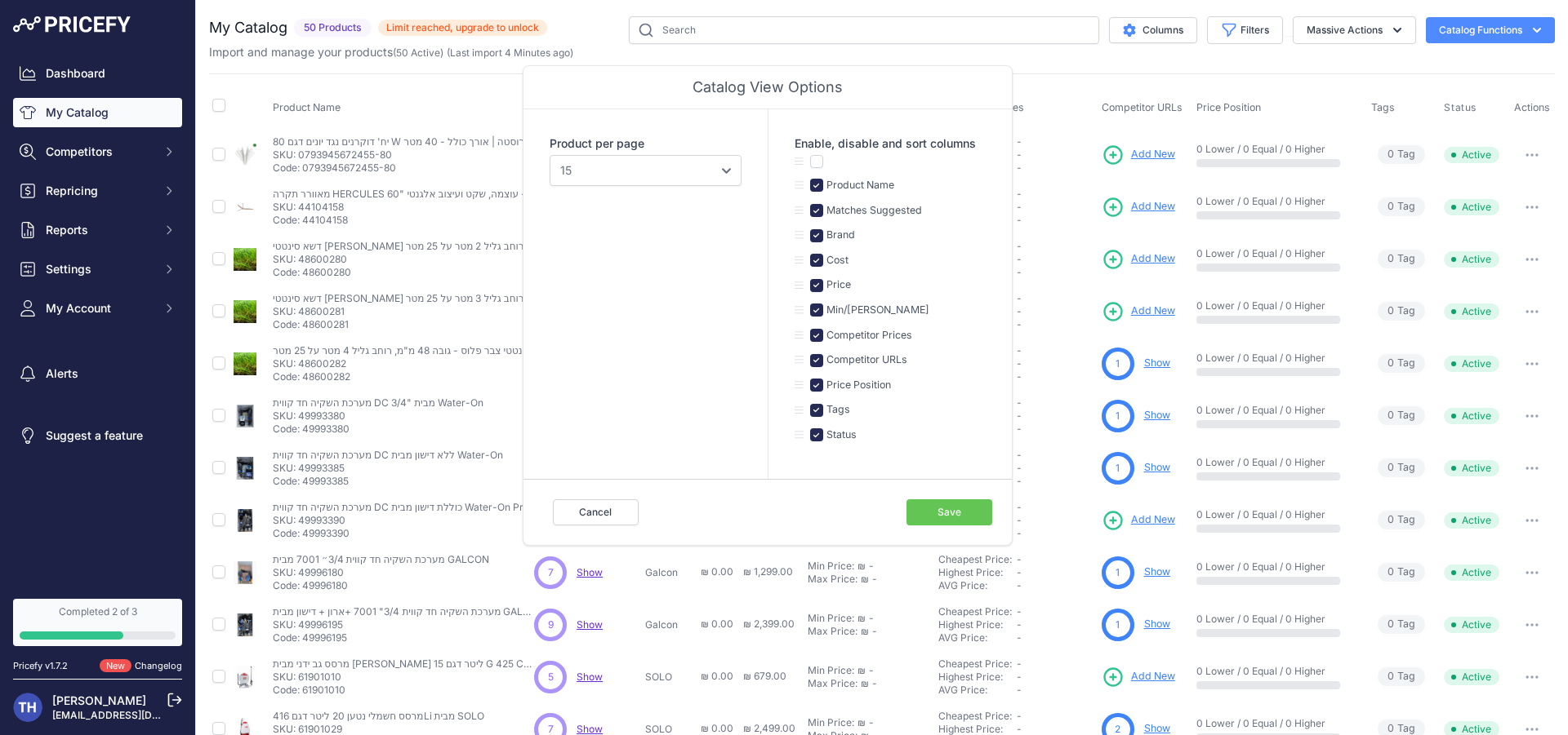
drag, startPoint x: 1128, startPoint y: 69, endPoint x: 1154, endPoint y: 225, distance: 158.2
click at [1129, 70] on div "My Catalog 50 Products" at bounding box center [882, 491] width 1345 height 948
click at [1148, 365] on link "Show" at bounding box center [1156, 363] width 26 height 13
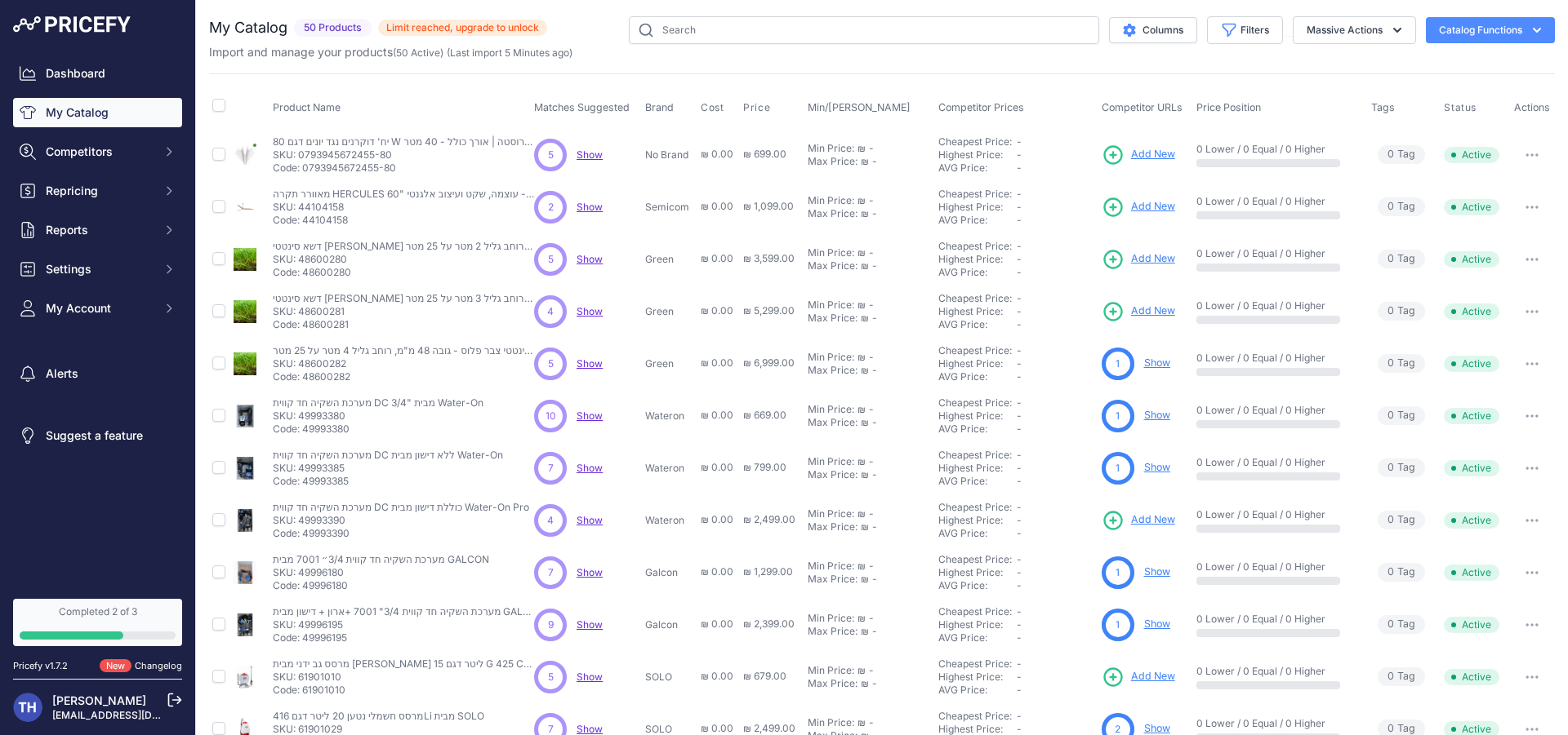
click at [1504, 22] on button "Catalog Functions" at bounding box center [1490, 30] width 129 height 26
click at [1365, 33] on button "Massive Actions" at bounding box center [1354, 30] width 123 height 27
click at [1367, 32] on button "Massive Actions" at bounding box center [1354, 30] width 123 height 27
click at [102, 63] on link "Dashboard" at bounding box center [97, 73] width 169 height 29
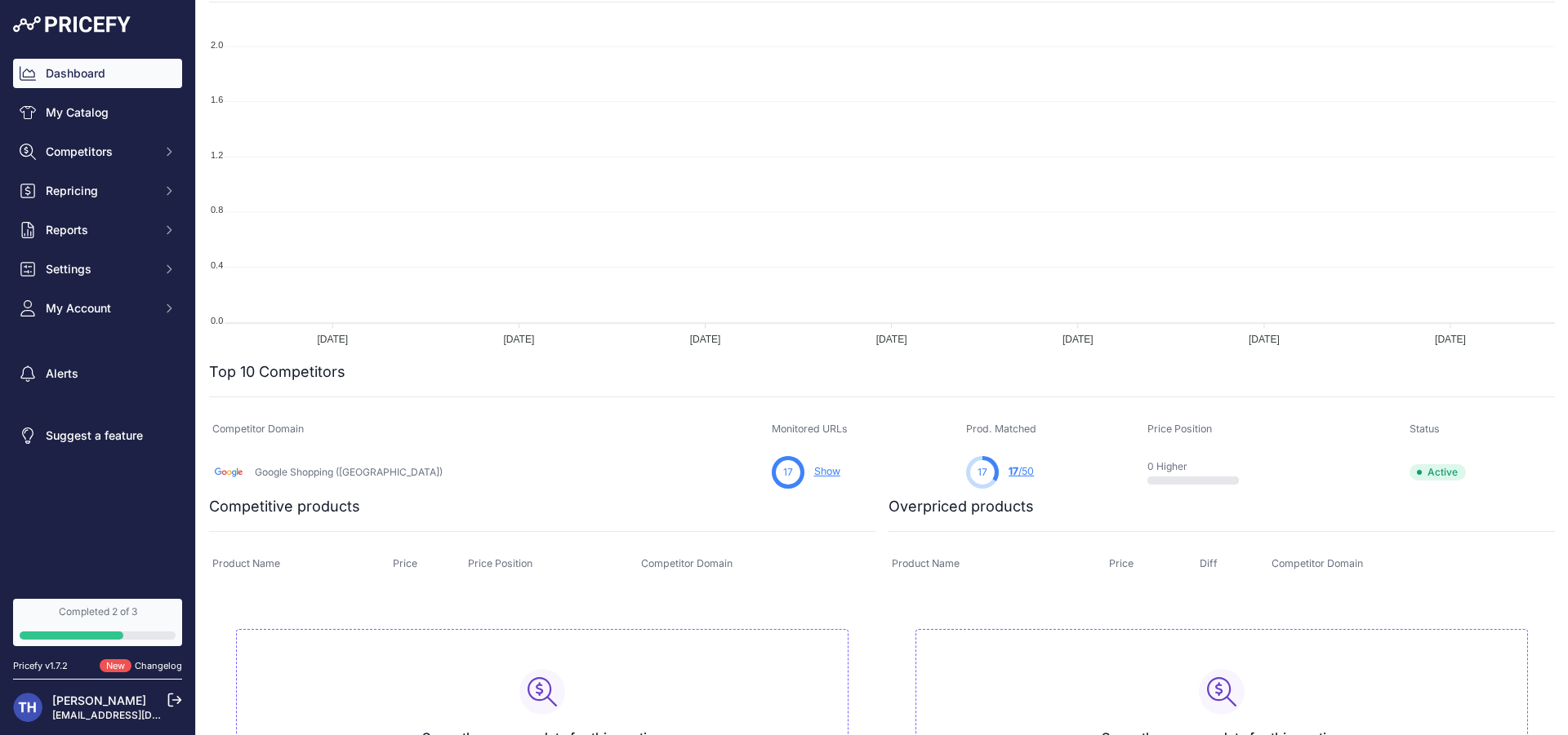
scroll to position [191, 0]
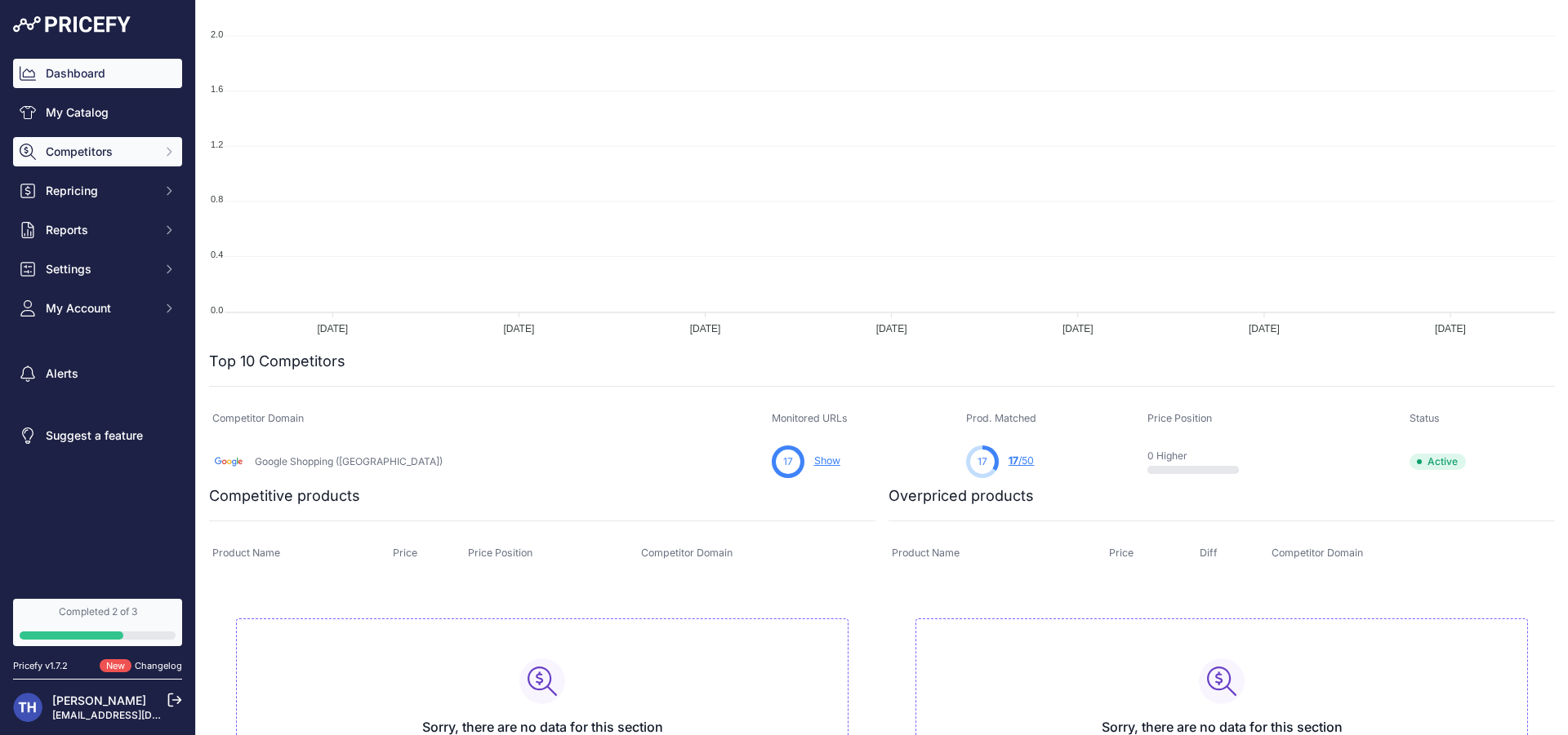
click at [113, 153] on span "Competitors" at bounding box center [99, 151] width 107 height 17
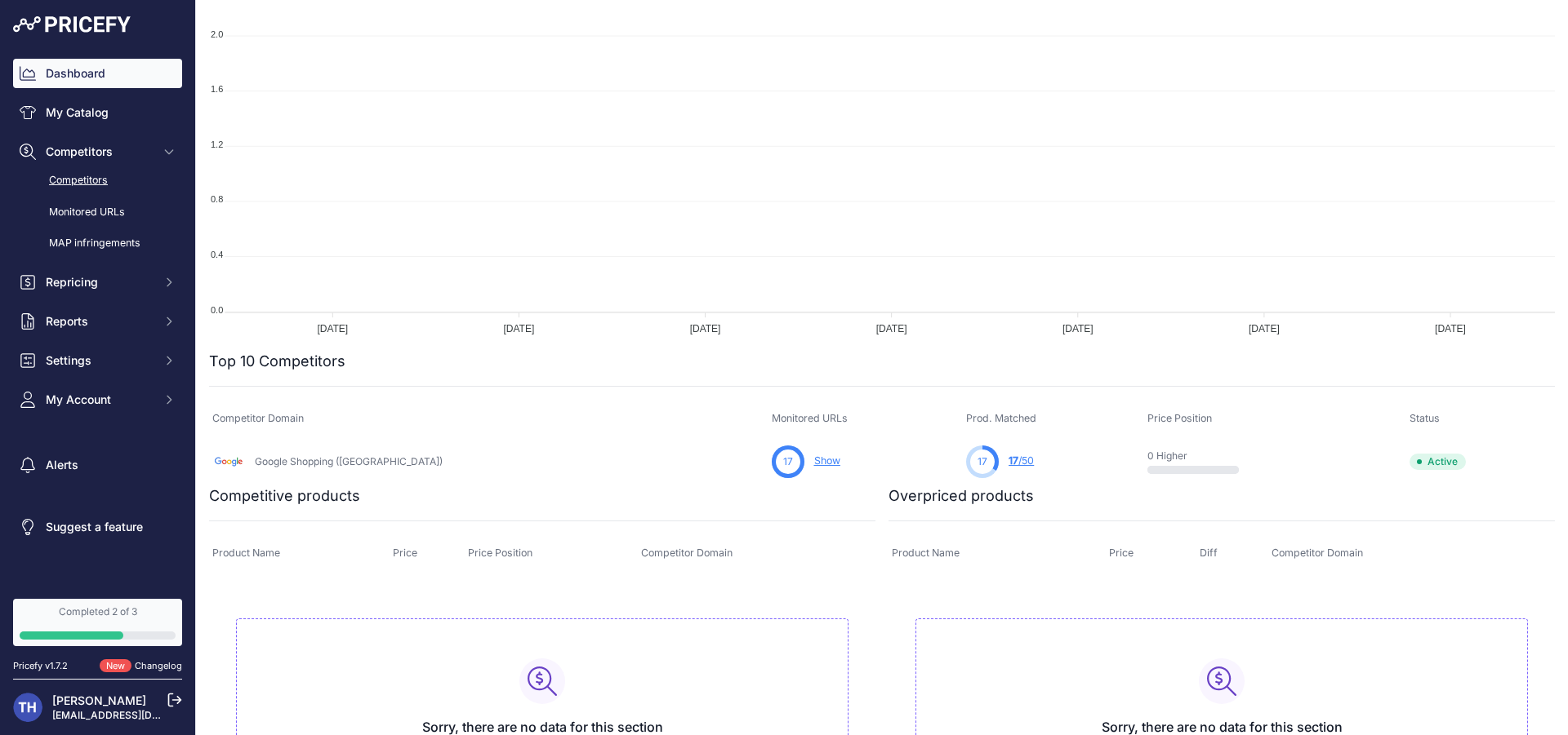
click at [119, 179] on link "Competitors" at bounding box center [97, 180] width 169 height 28
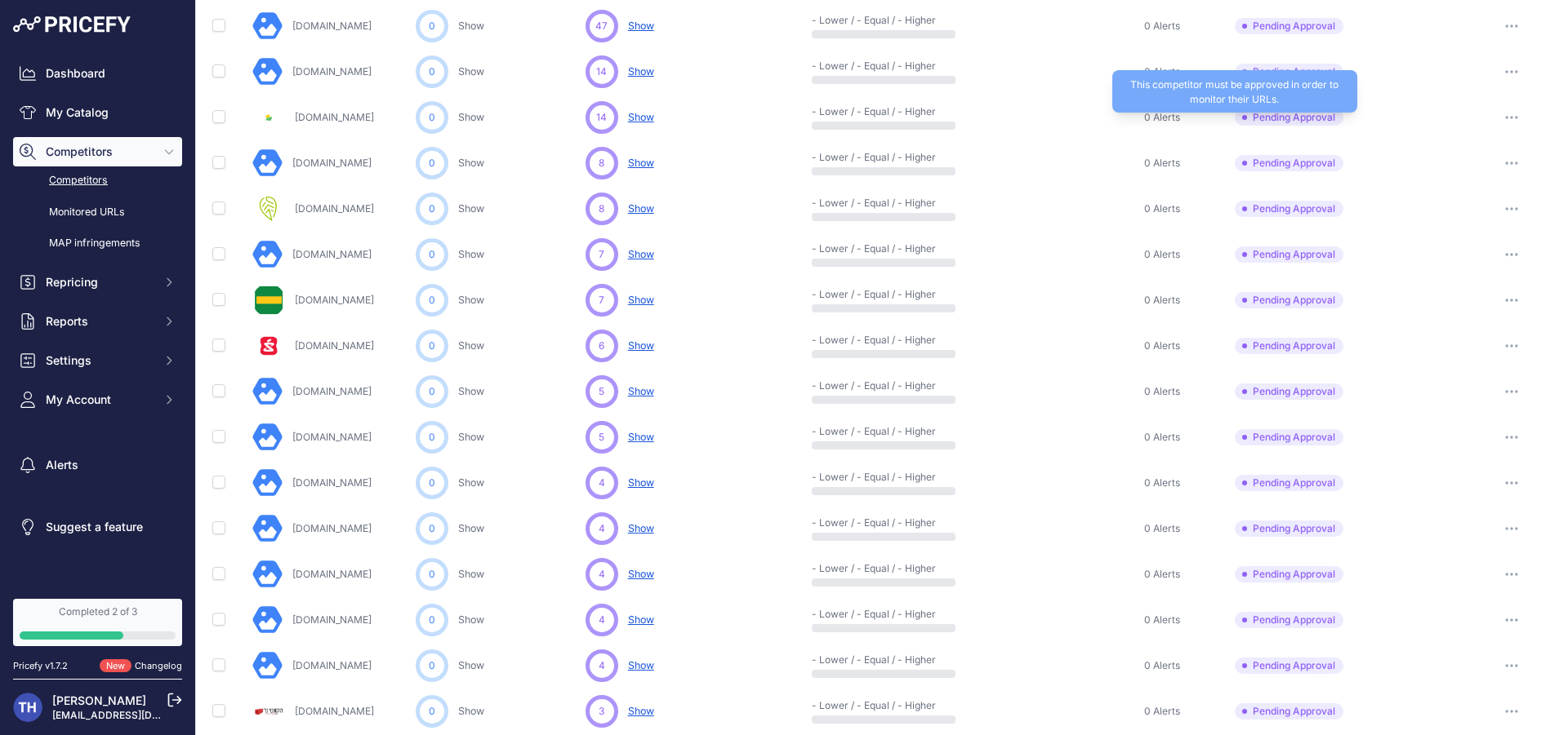
scroll to position [13, 0]
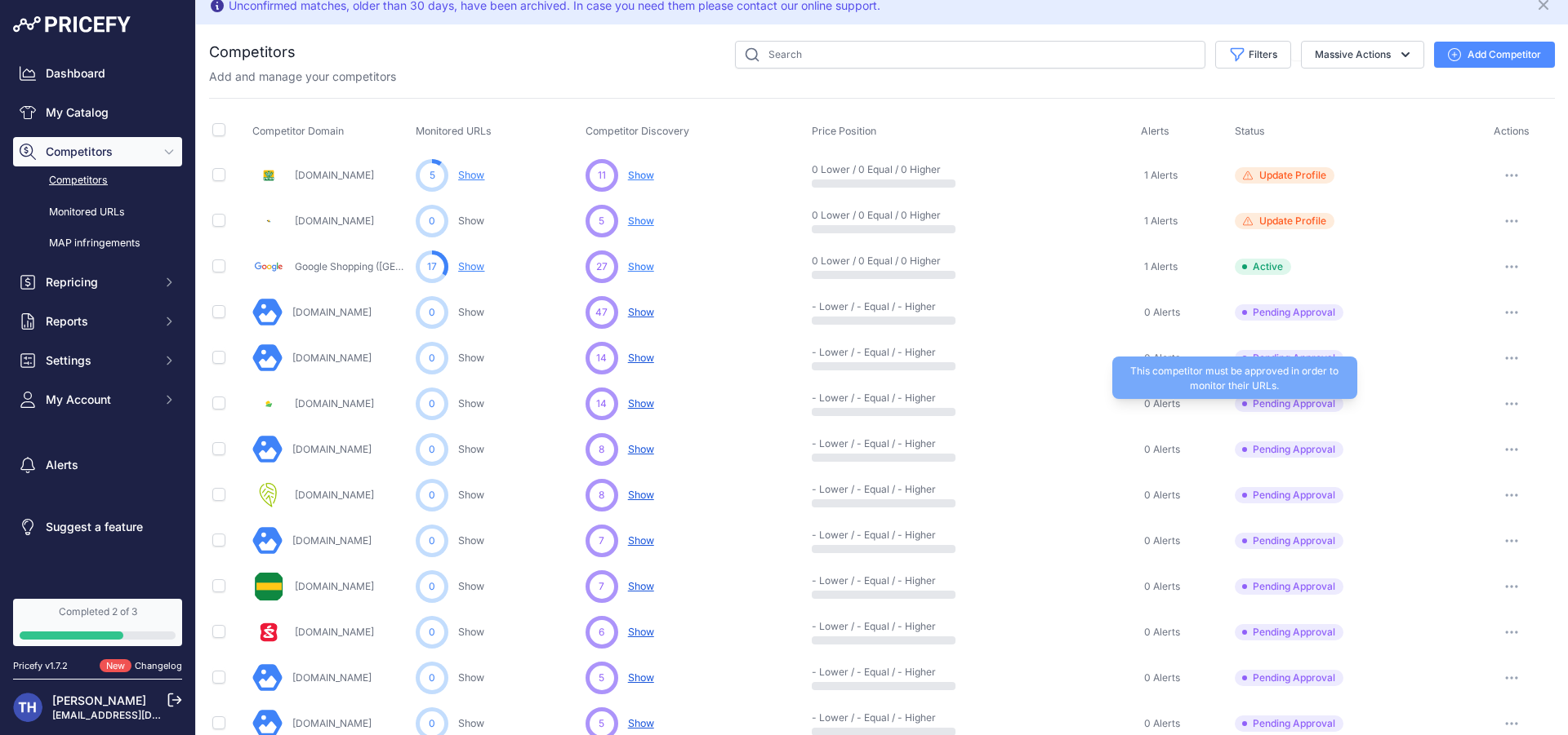
click at [1291, 405] on span "Pending Approval" at bounding box center [1288, 404] width 109 height 17
click at [1283, 407] on span "Pending Approval" at bounding box center [1288, 404] width 109 height 17
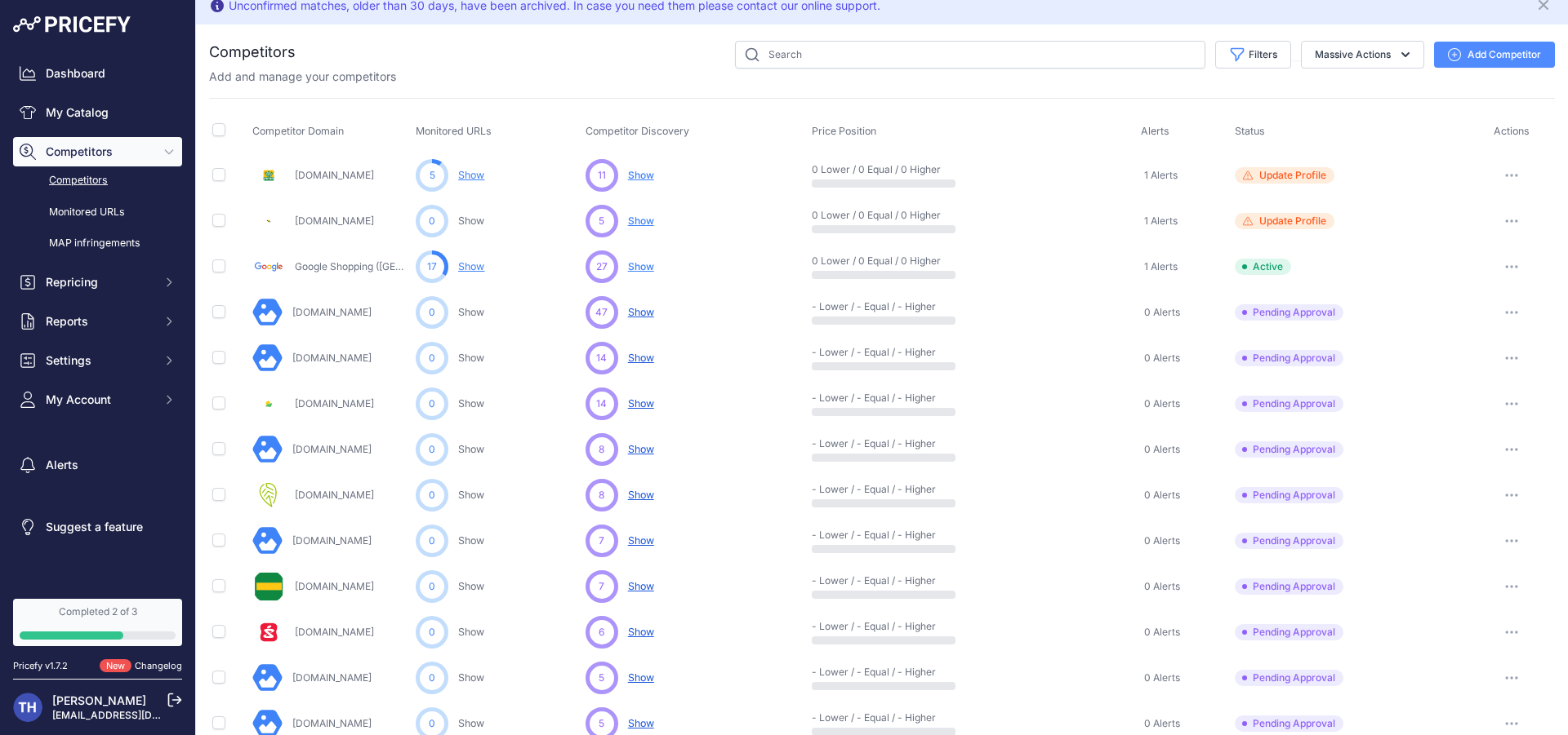
scroll to position [0, 0]
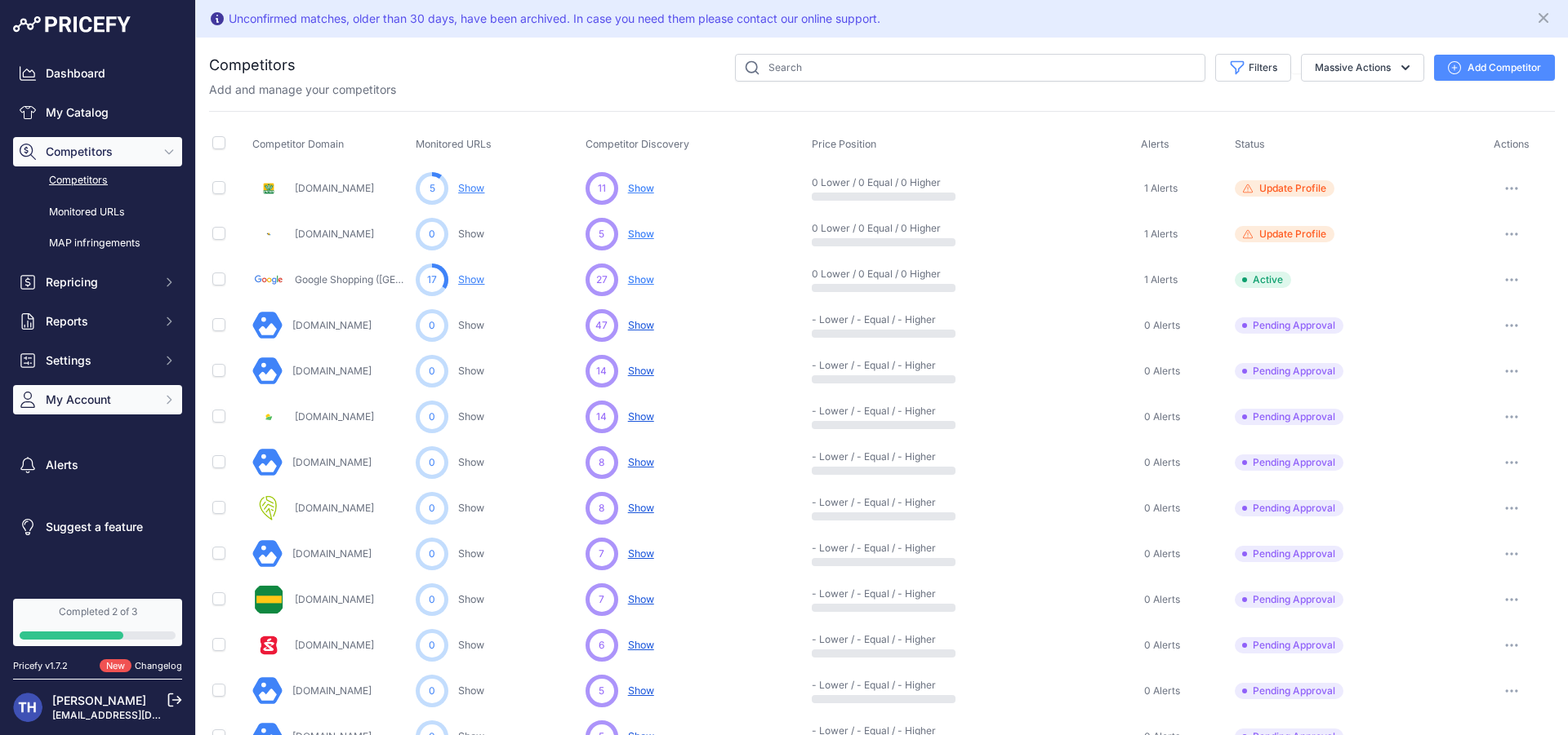
click at [156, 404] on button "My Account" at bounding box center [97, 400] width 169 height 29
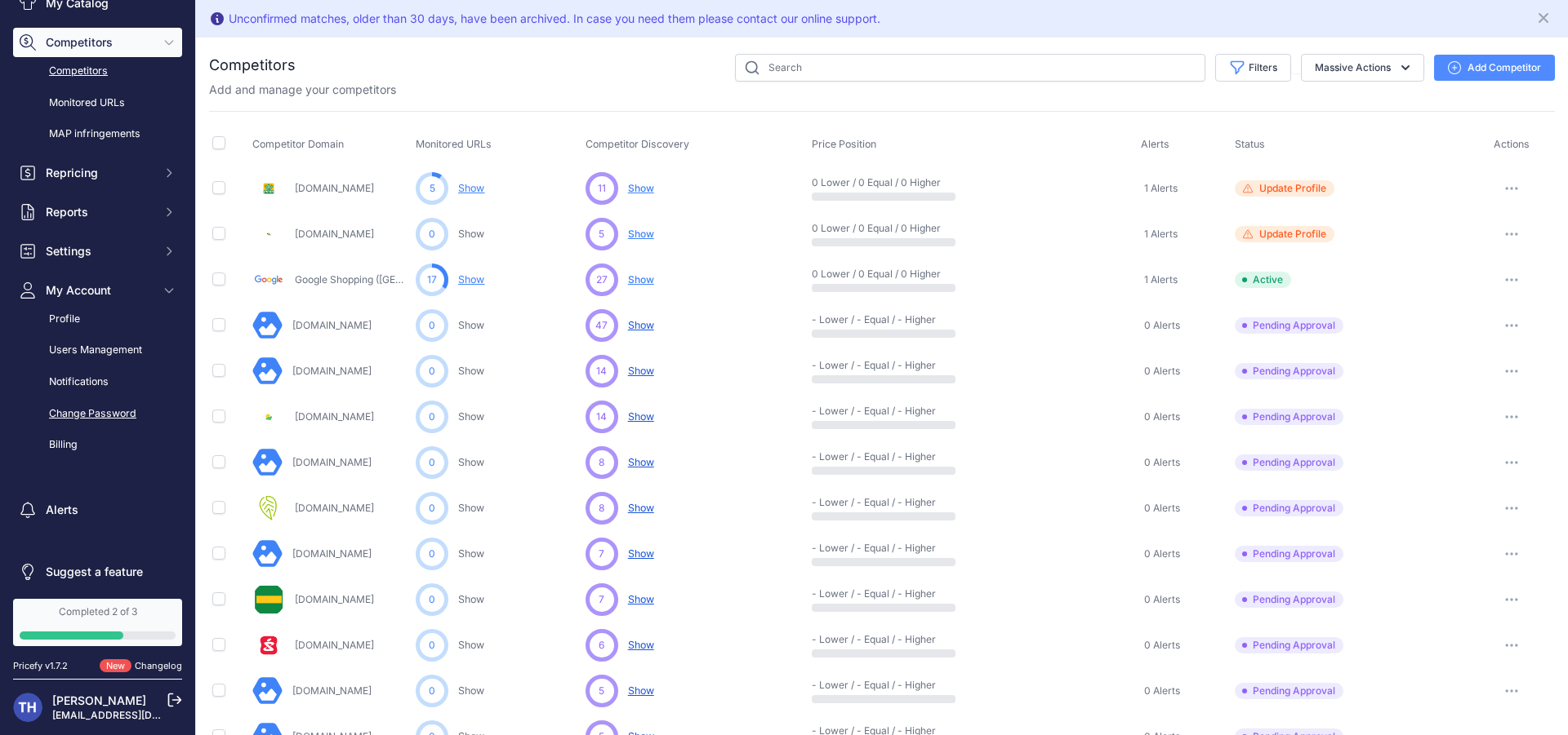
scroll to position [116, 0]
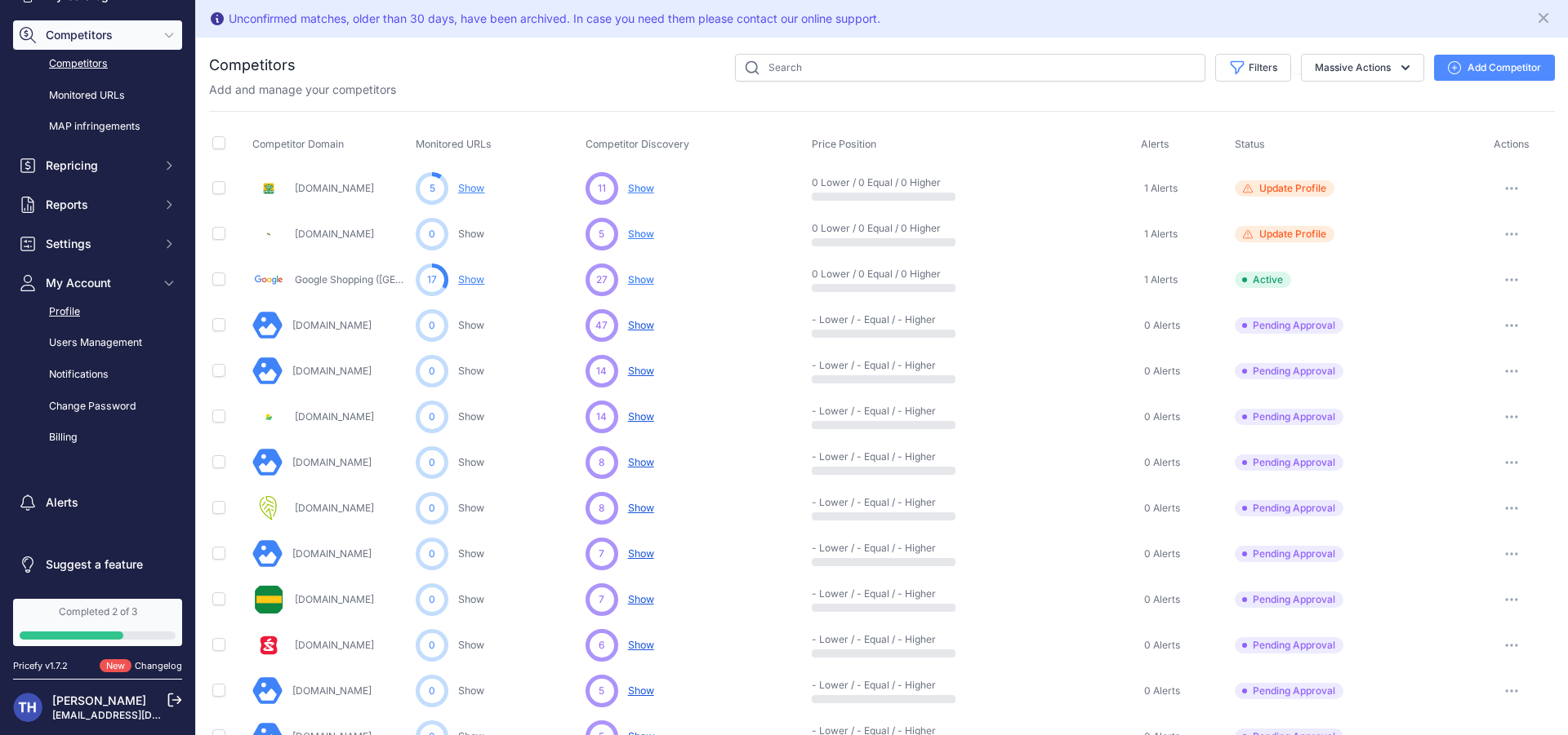
click at [81, 308] on link "Profile" at bounding box center [97, 312] width 169 height 28
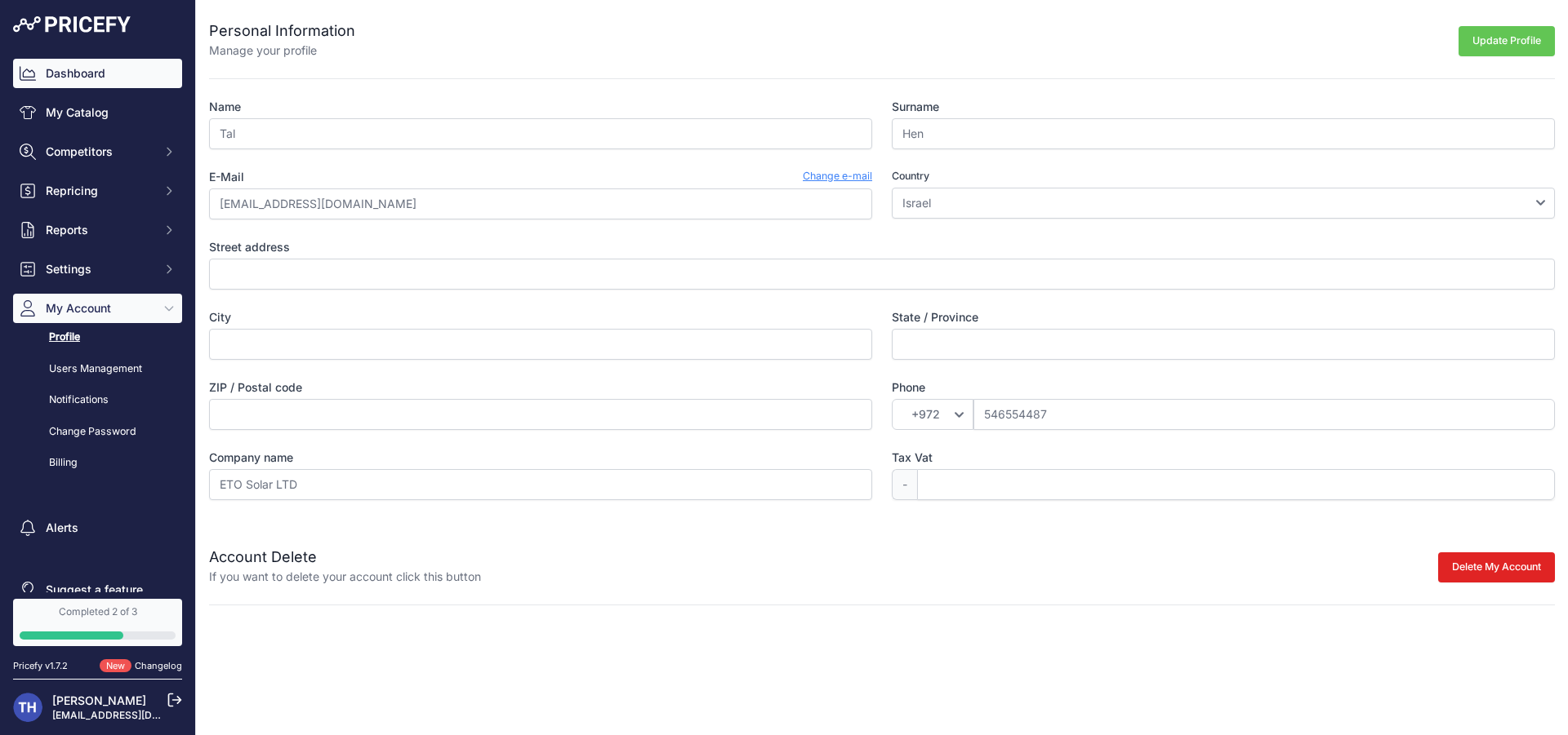
click at [128, 75] on link "Dashboard" at bounding box center [97, 73] width 169 height 29
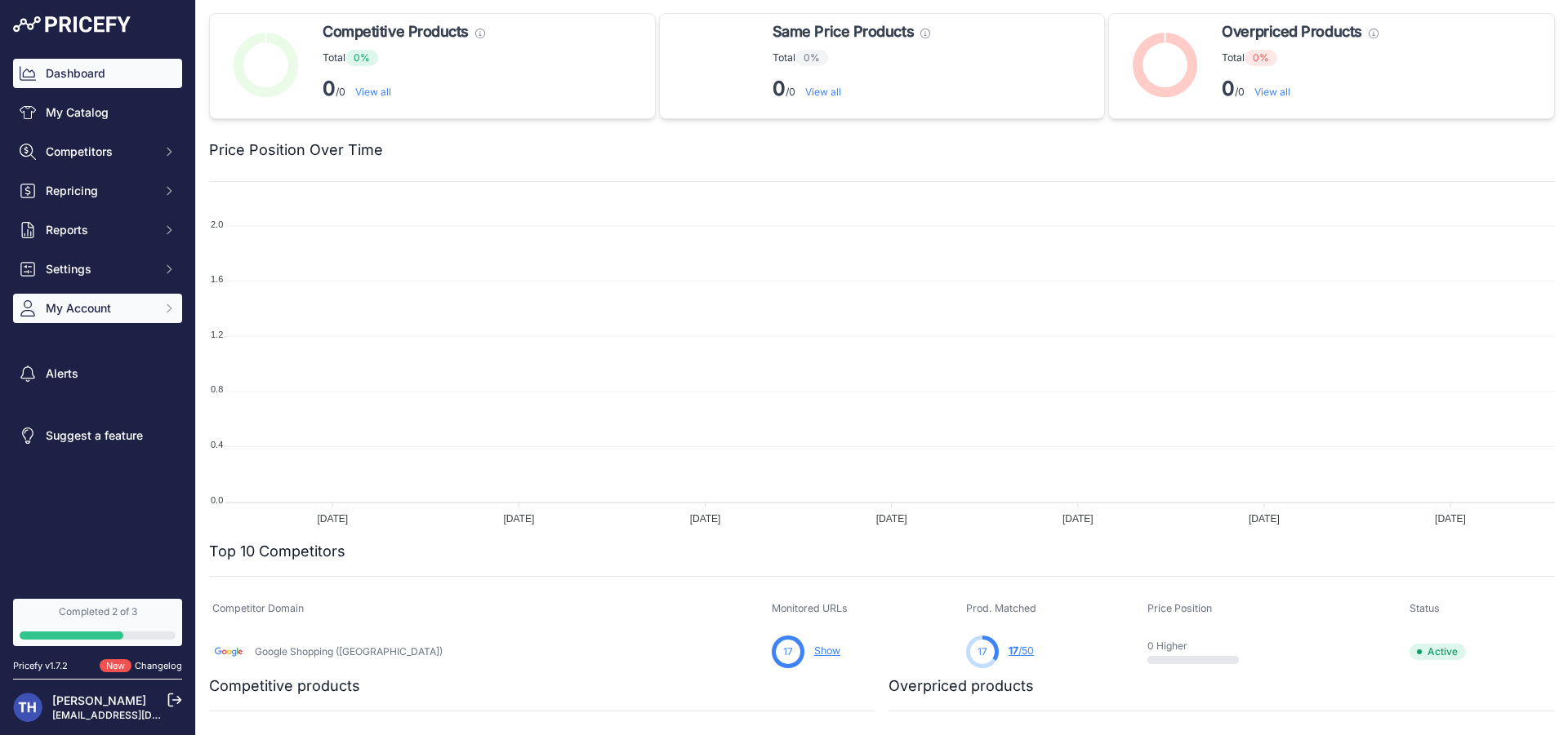
drag, startPoint x: 99, startPoint y: 370, endPoint x: 111, endPoint y: 307, distance: 64.1
click at [99, 370] on link "Alerts" at bounding box center [97, 373] width 169 height 29
click at [111, 305] on span "My Account" at bounding box center [99, 308] width 107 height 17
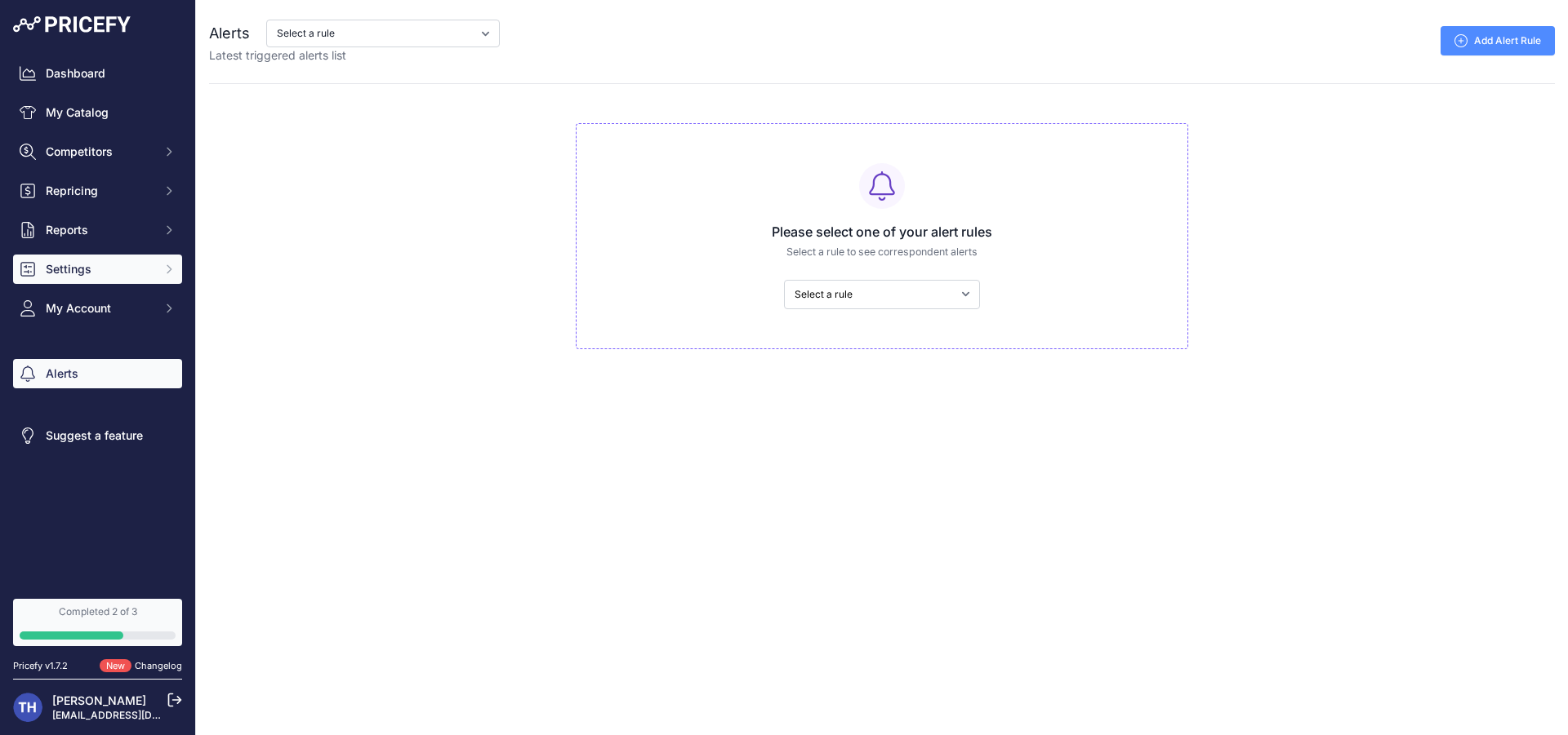
click at [113, 273] on span "Settings" at bounding box center [99, 269] width 107 height 17
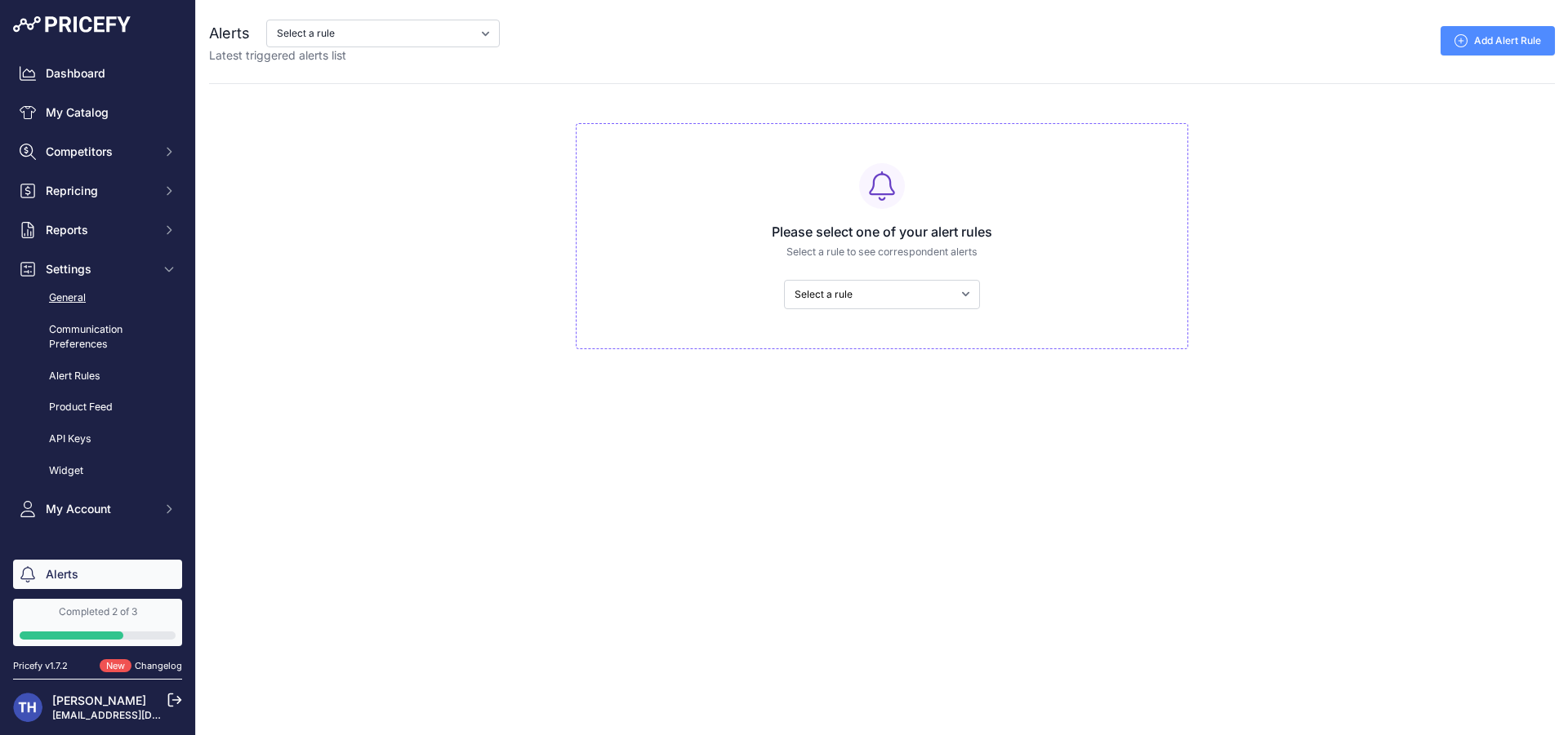
click at [116, 299] on link "General" at bounding box center [97, 298] width 169 height 28
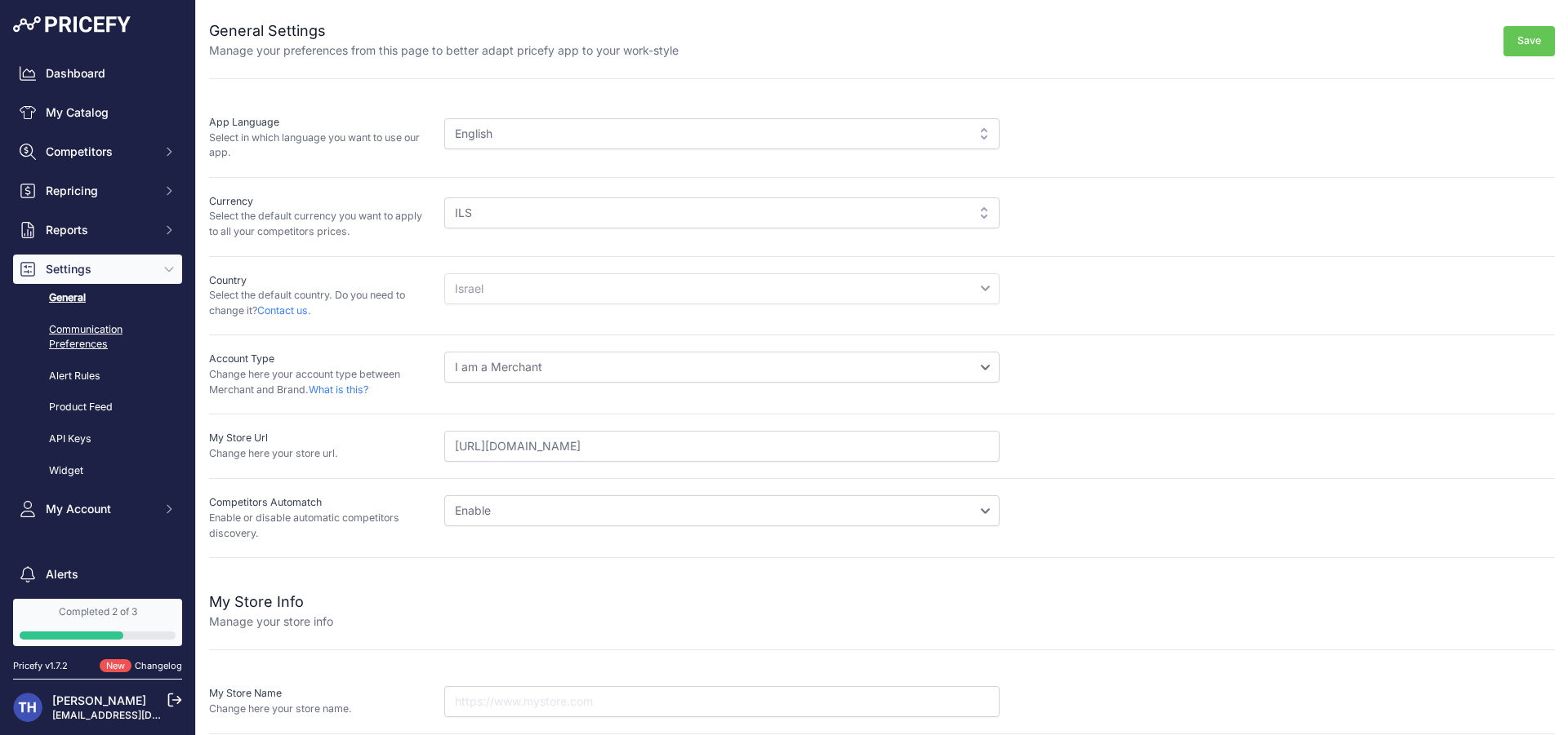
click at [107, 347] on link "Communication Preferences" at bounding box center [97, 337] width 169 height 43
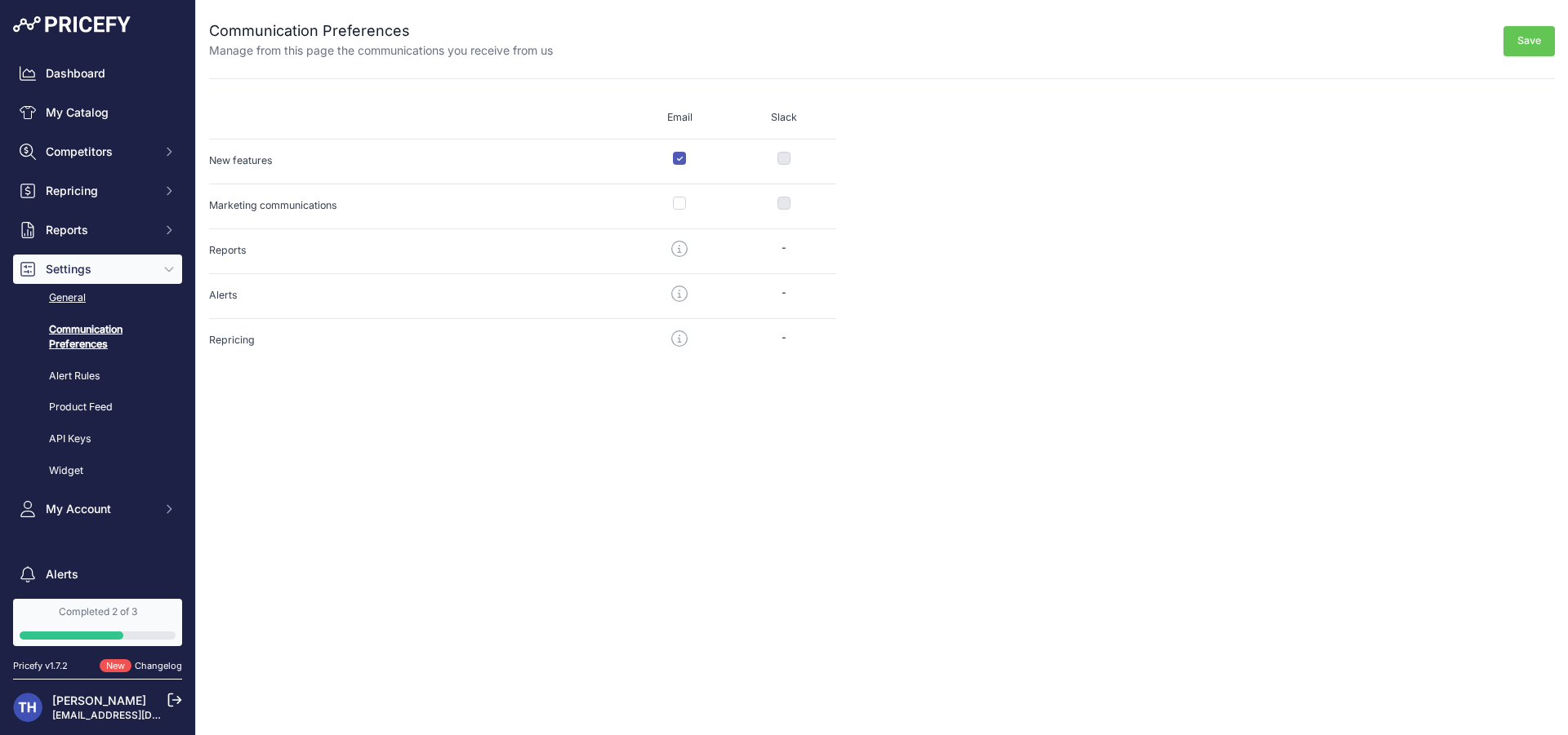
click at [106, 305] on link "General" at bounding box center [97, 298] width 169 height 28
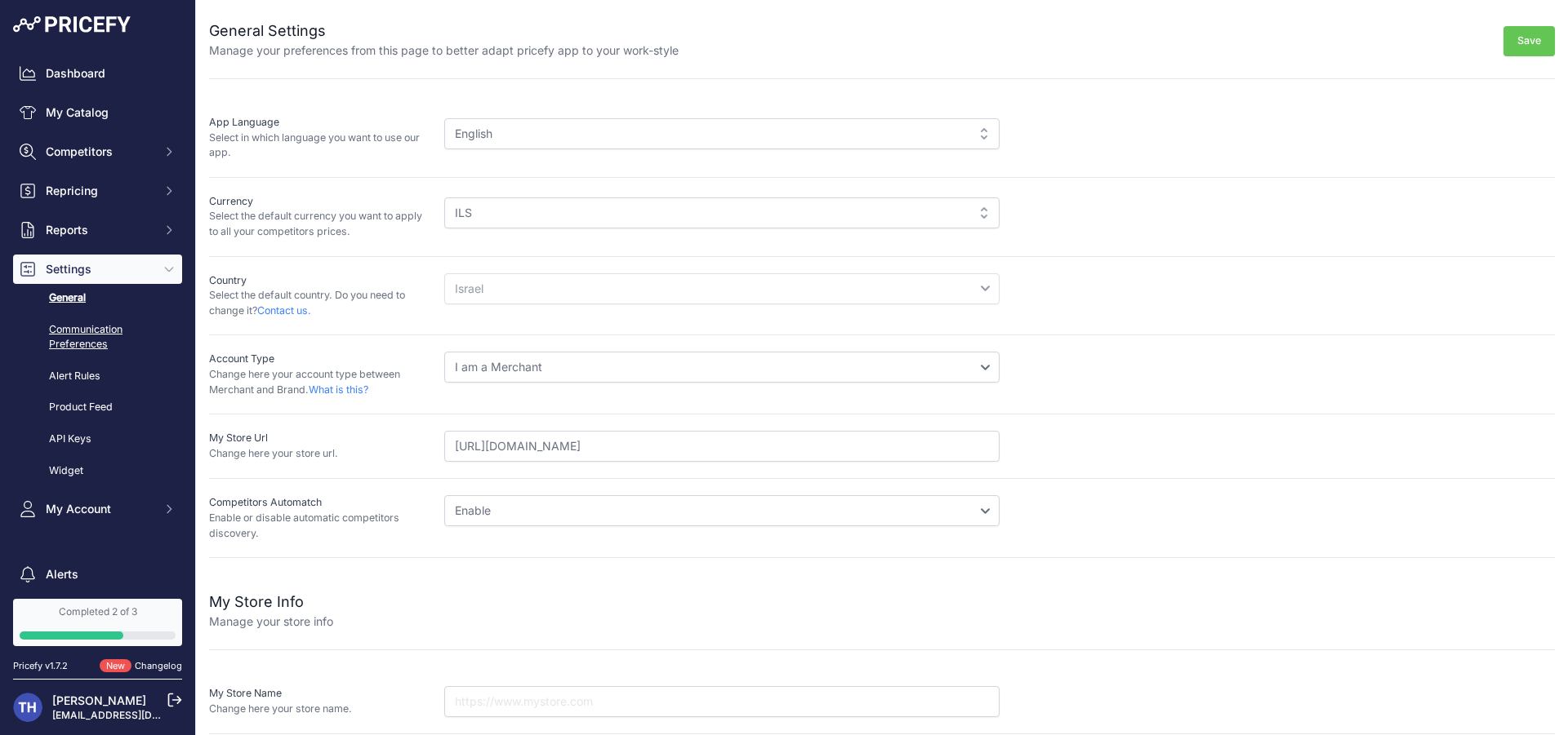
scroll to position [71, 0]
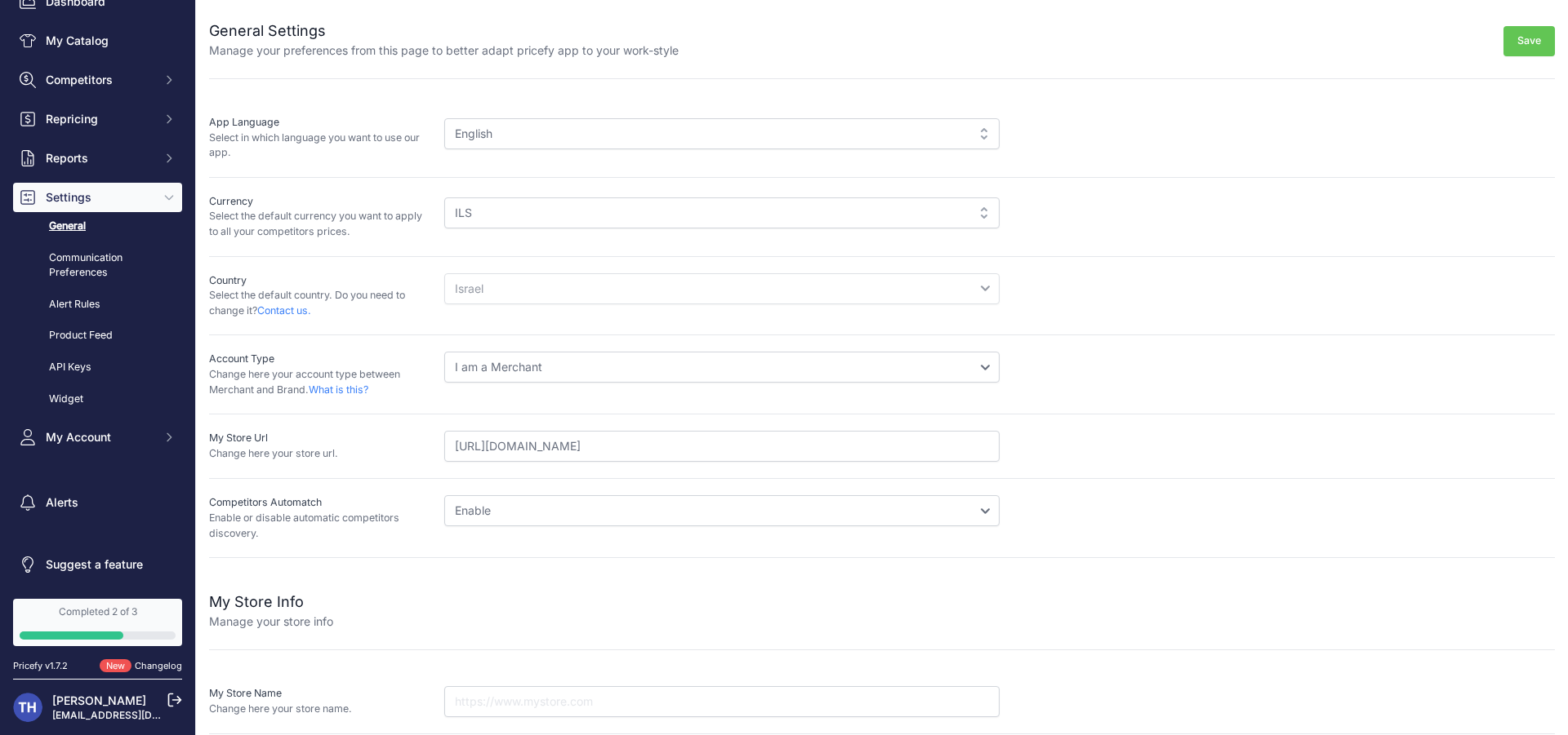
click at [119, 614] on div "Completed 2 of 3" at bounding box center [98, 612] width 156 height 13
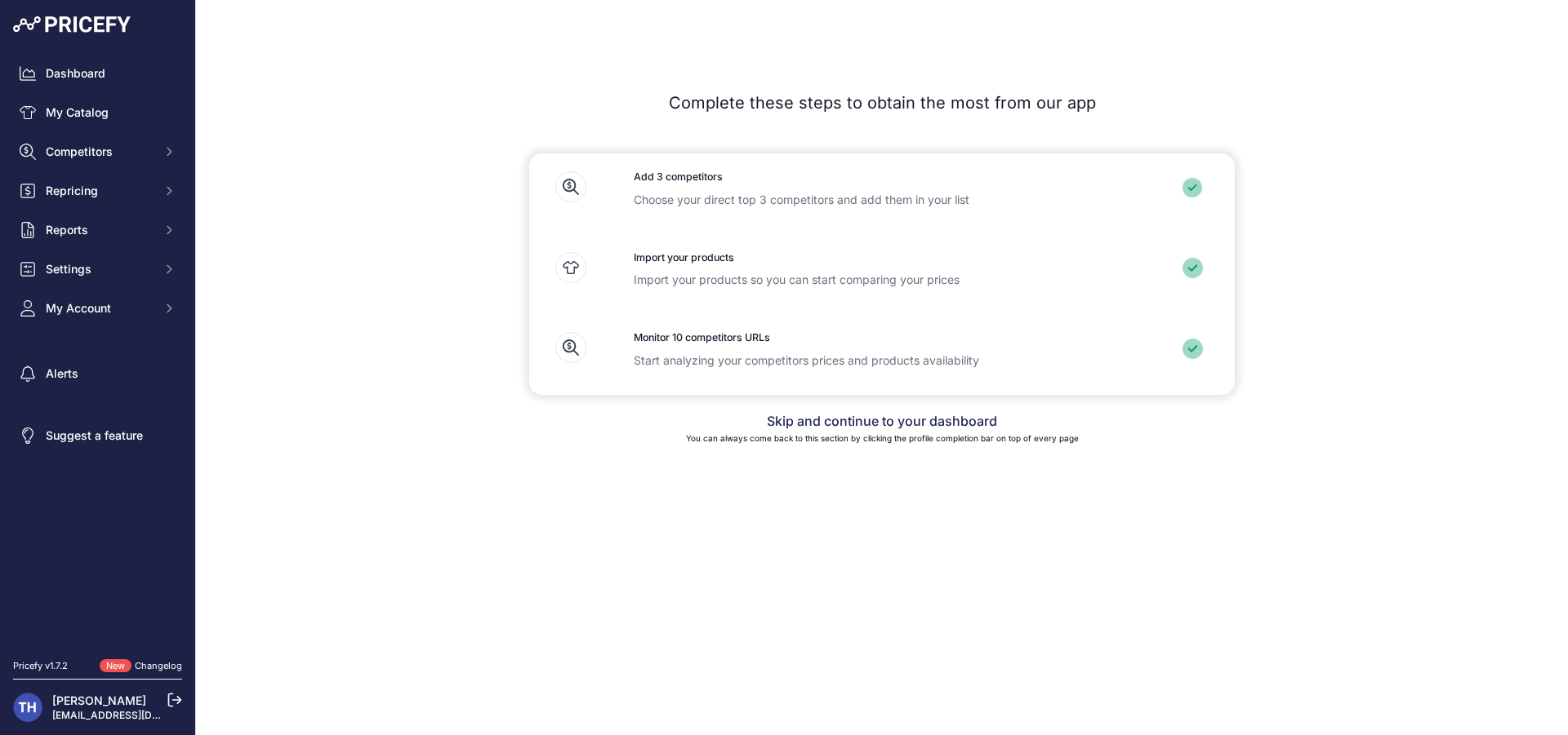
click at [893, 423] on link "Skip and continue to your dashboard" at bounding box center [882, 421] width 231 height 17
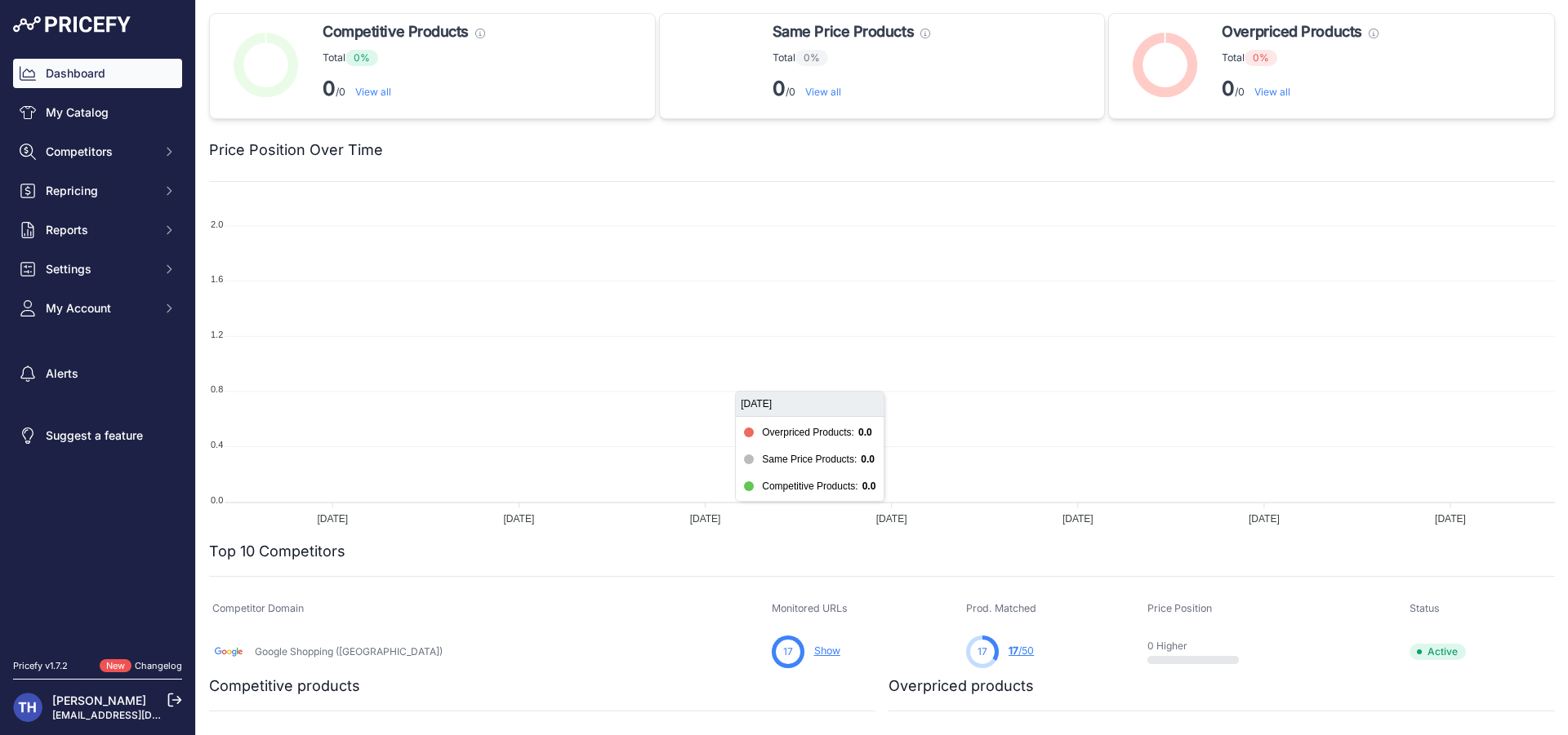
scroll to position [303, 0]
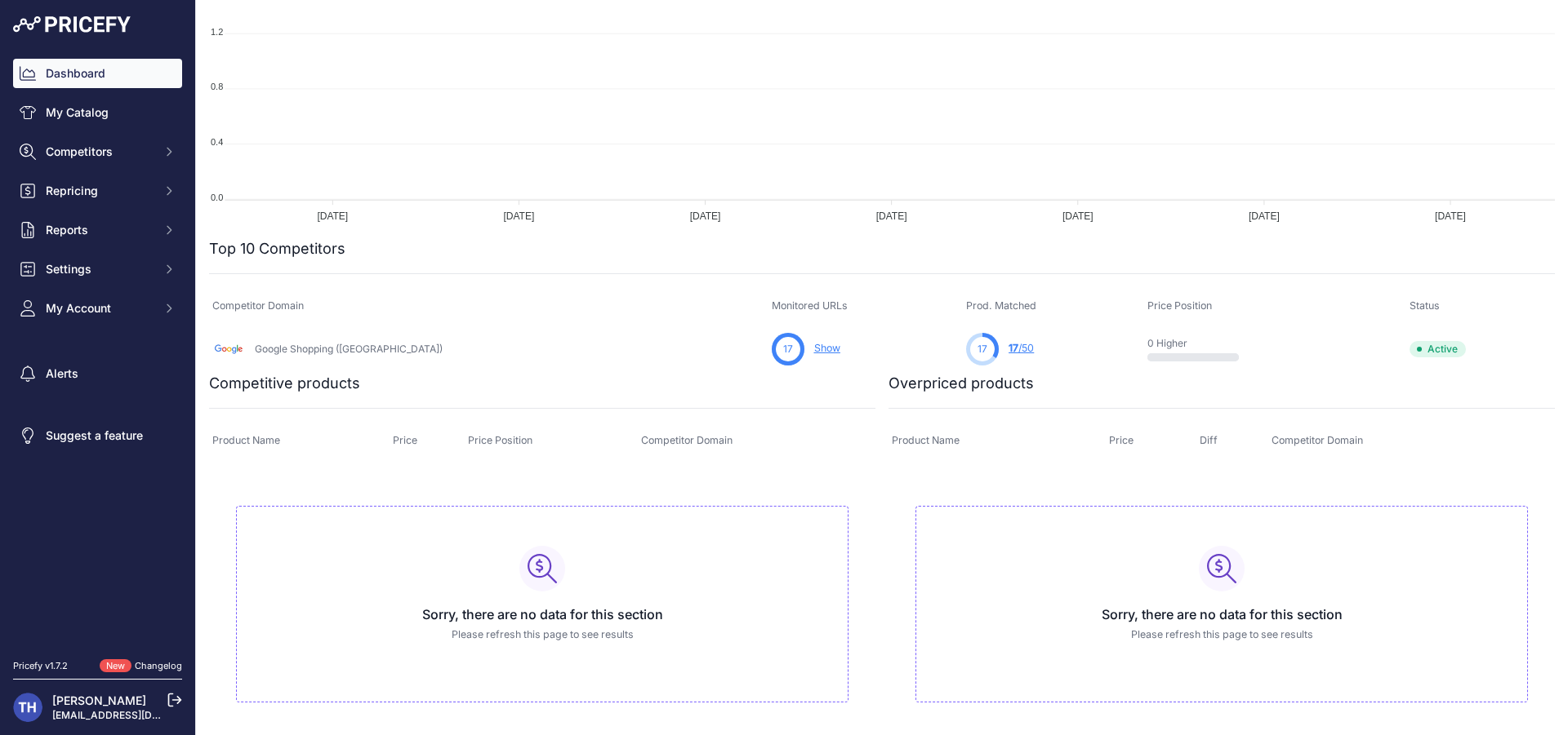
click at [23, 705] on img at bounding box center [27, 708] width 29 height 29
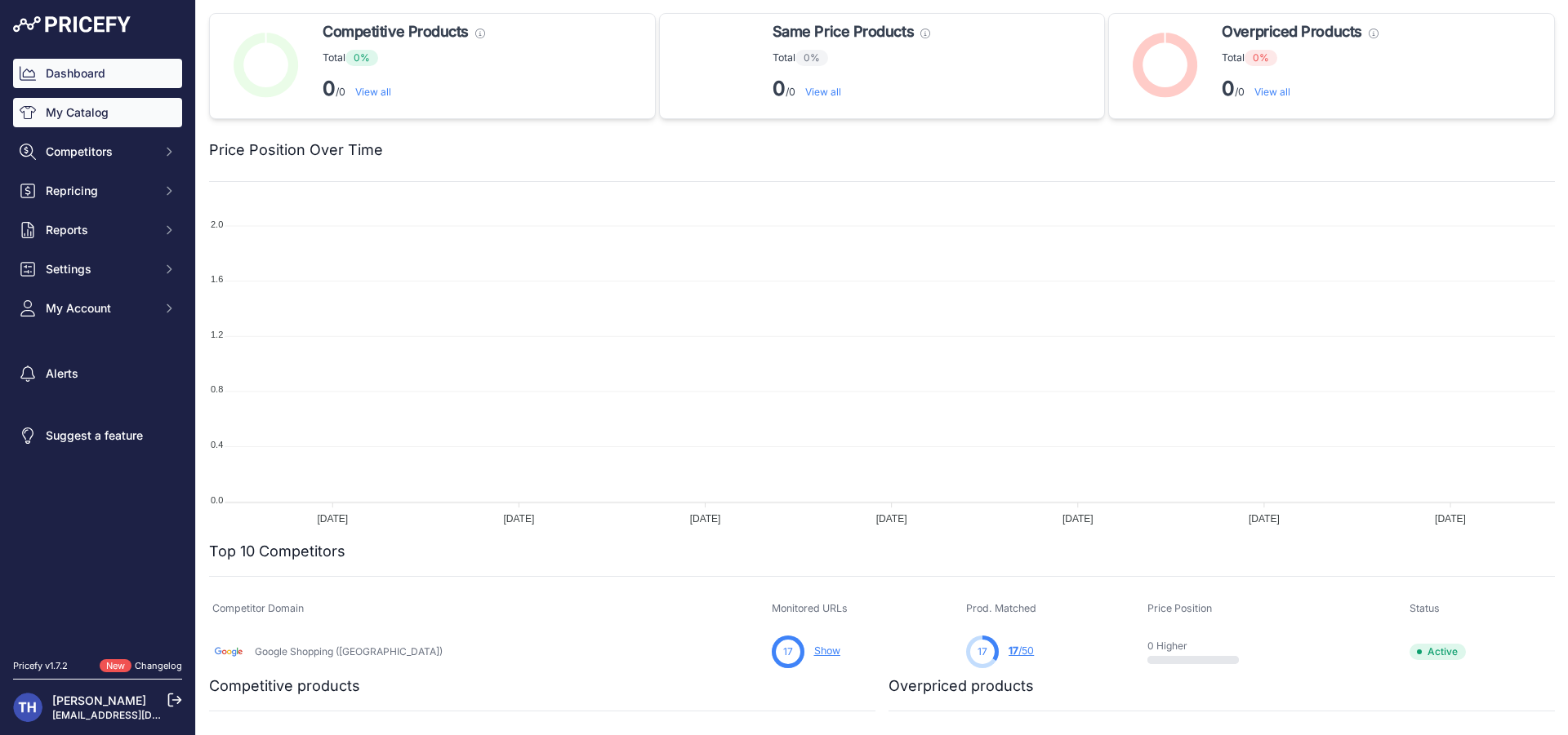
click at [136, 118] on link "My Catalog" at bounding box center [97, 112] width 169 height 29
click at [151, 112] on link "My Catalog" at bounding box center [97, 112] width 169 height 29
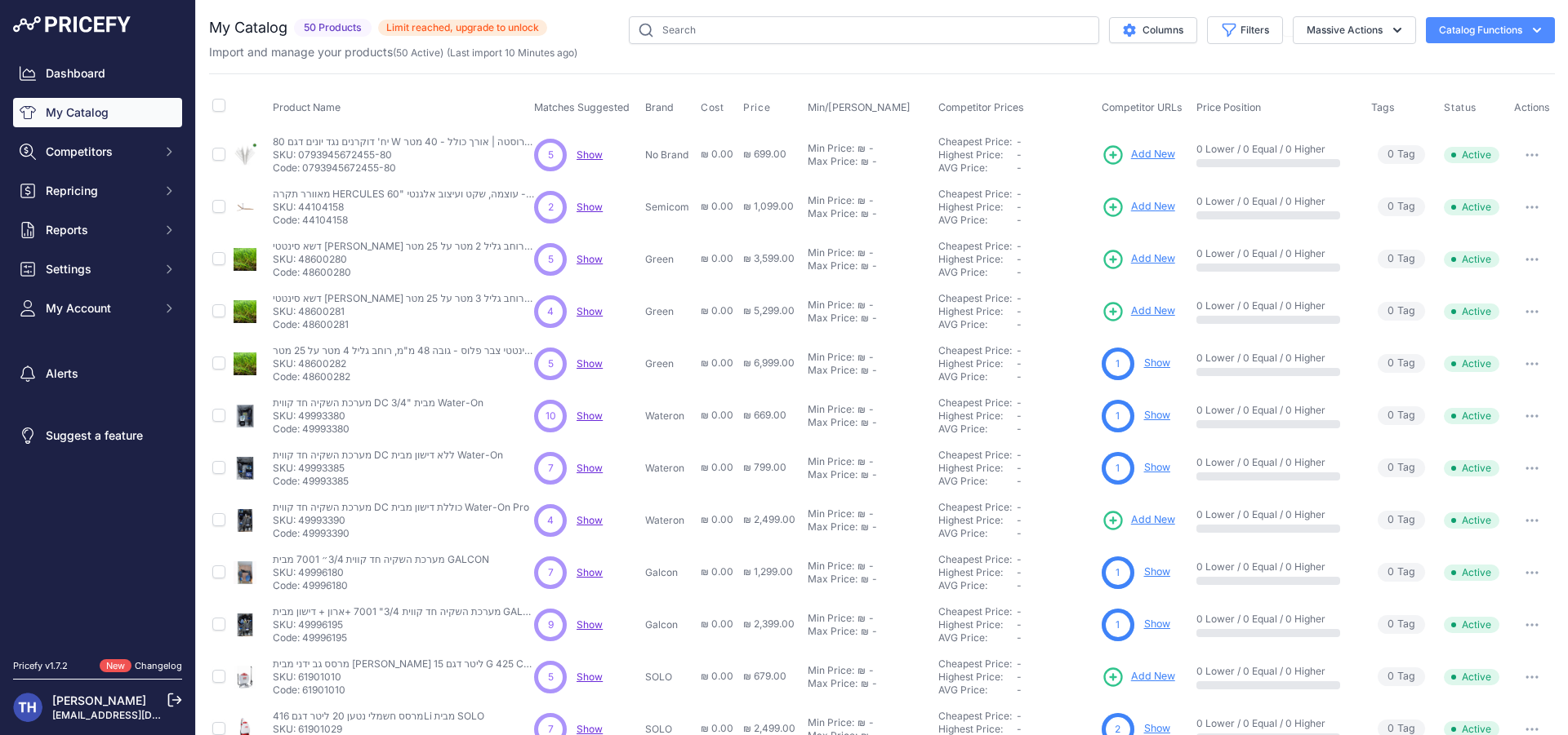
click at [478, 27] on span "Limit reached, upgrade to unlock" at bounding box center [462, 27] width 169 height 17
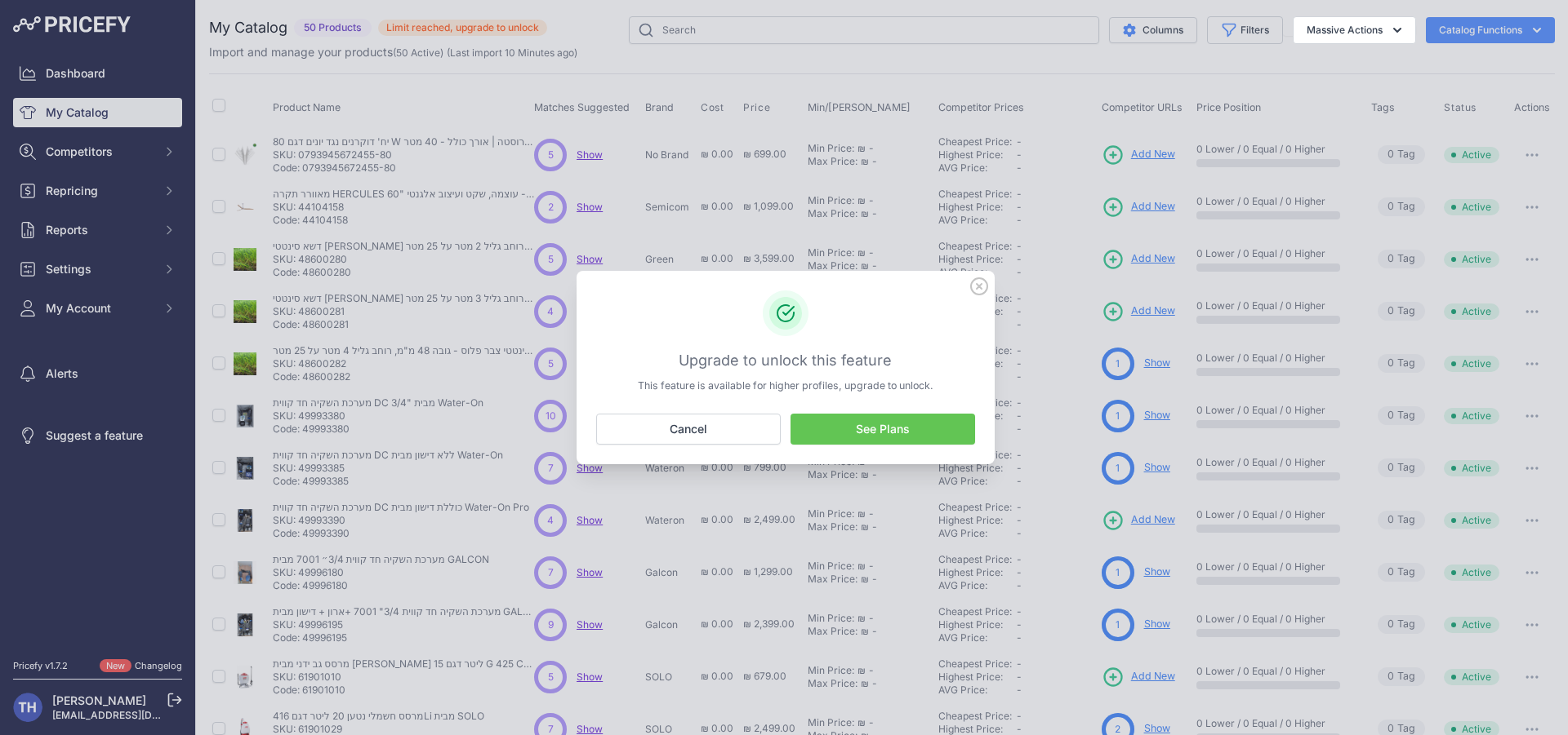
click at [883, 429] on link "See Plans" at bounding box center [882, 429] width 185 height 31
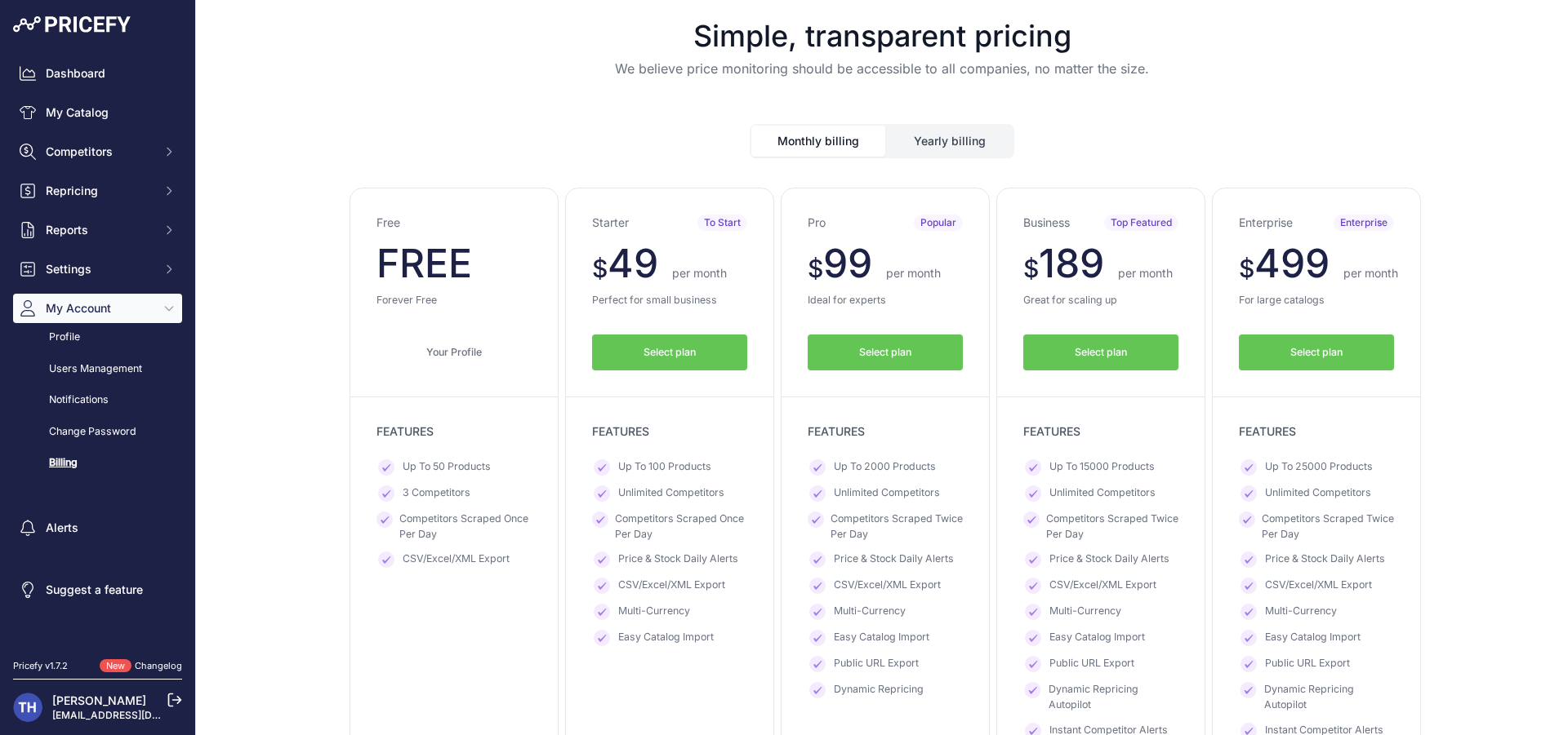
scroll to position [1, 0]
